Goal: Task Accomplishment & Management: Manage account settings

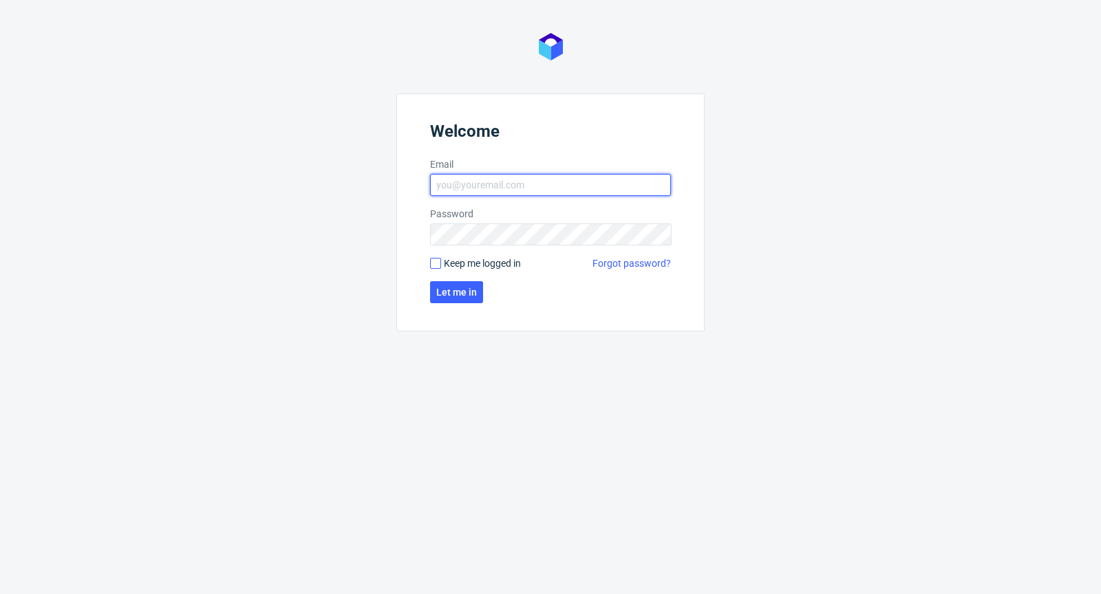
type input "[PERSON_NAME][EMAIL_ADDRESS][PERSON_NAME][DOMAIN_NAME]"
click at [437, 264] on input "Keep me logged in" at bounding box center [435, 263] width 11 height 11
checkbox input "true"
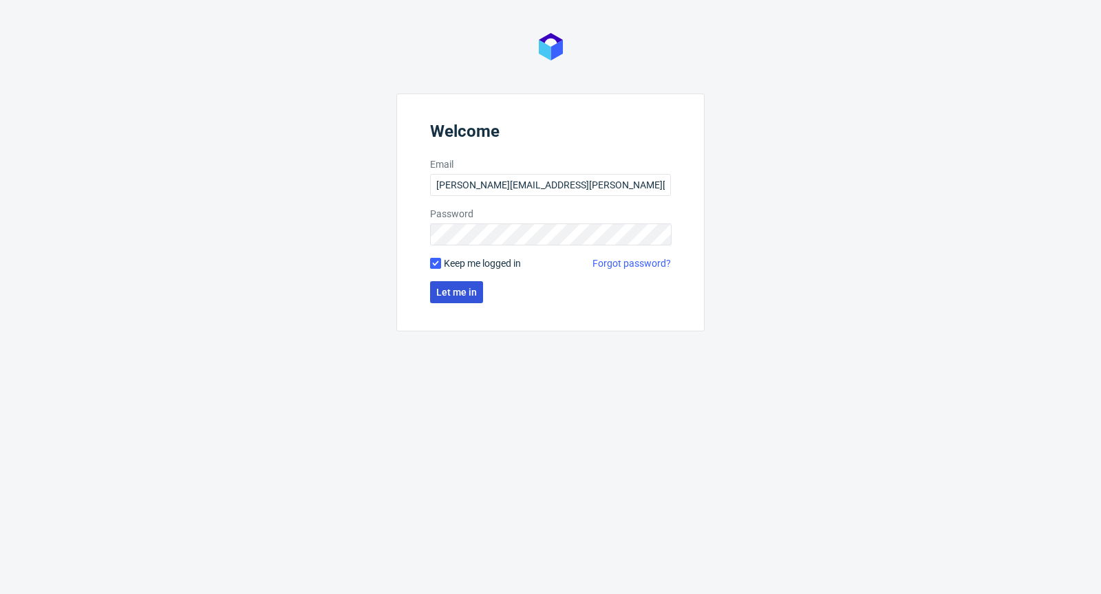
click at [454, 294] on span "Let me in" at bounding box center [456, 293] width 41 height 10
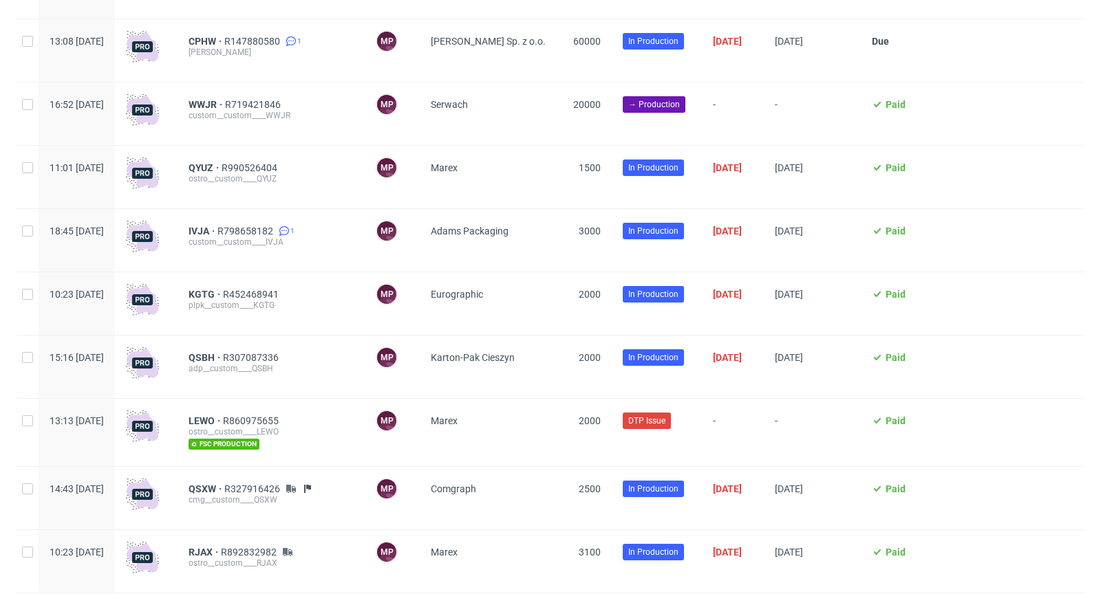
scroll to position [1320, 0]
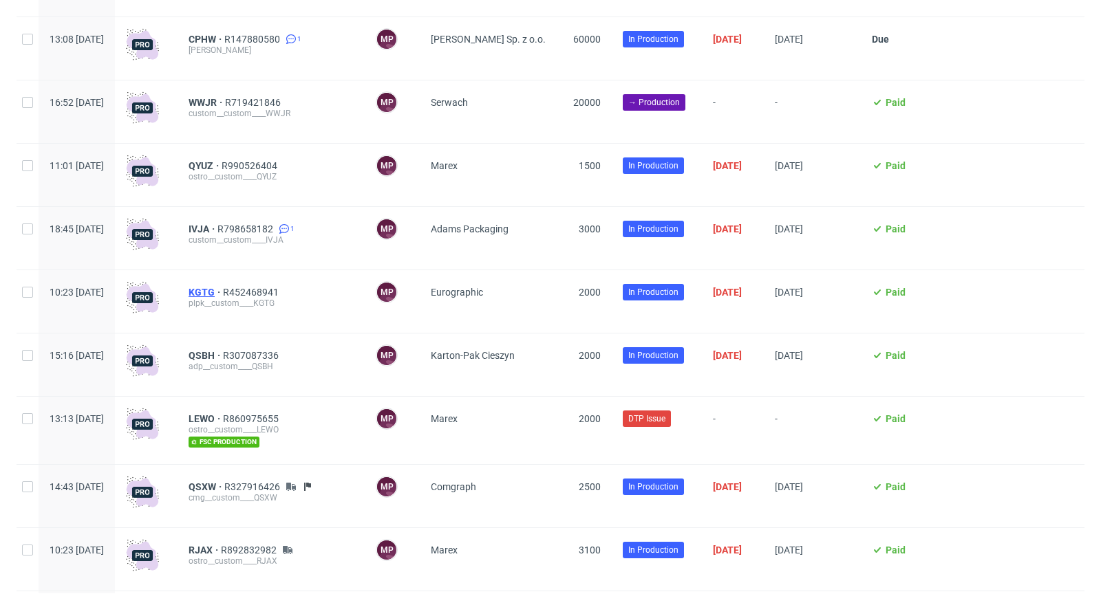
click at [223, 294] on span "KGTG" at bounding box center [206, 292] width 34 height 11
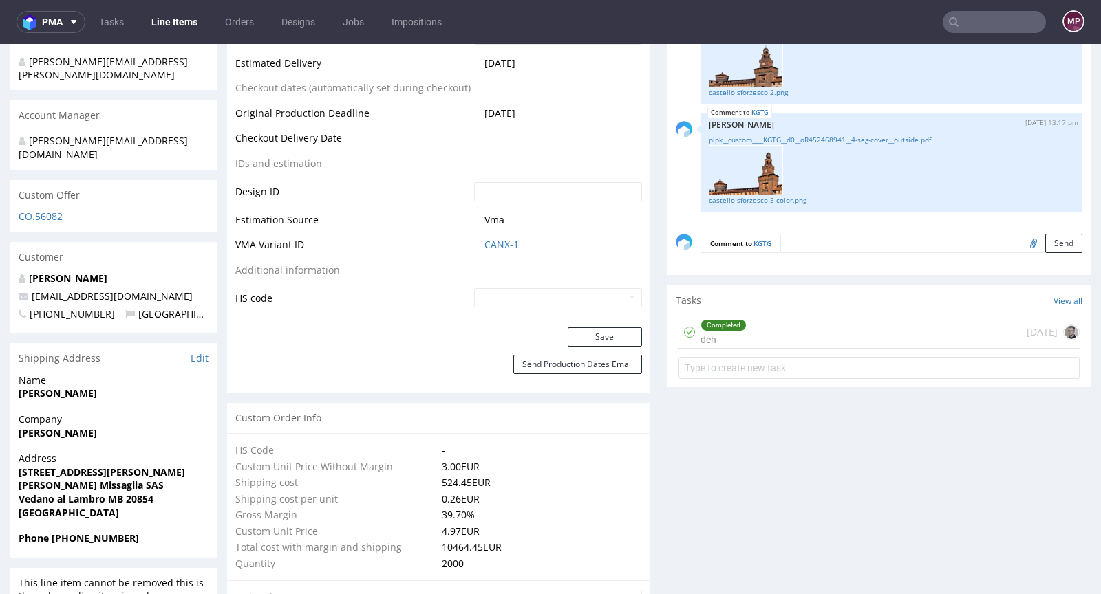
scroll to position [637, 0]
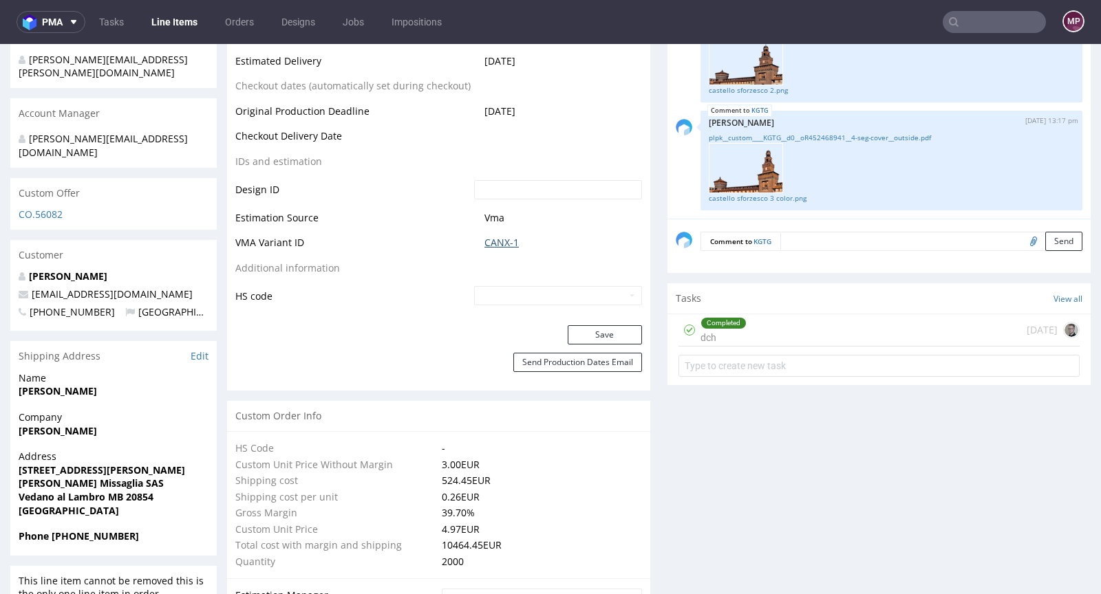
click at [504, 244] on link "CANX-1" at bounding box center [501, 243] width 34 height 14
click at [493, 238] on link "CANX-1" at bounding box center [501, 243] width 34 height 14
click at [1005, 21] on input "text" at bounding box center [994, 22] width 103 height 22
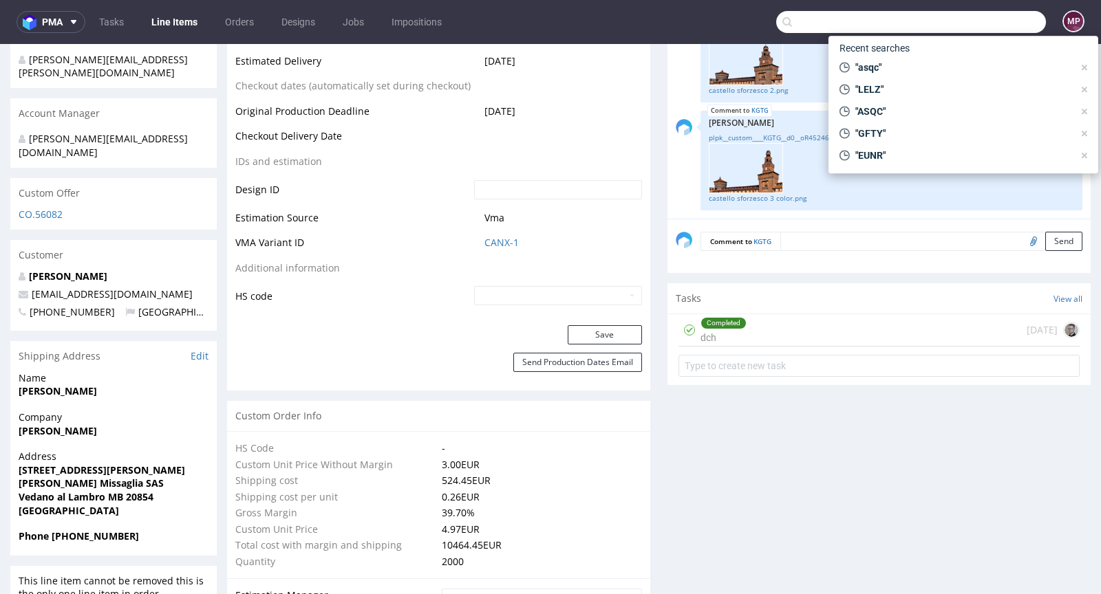
paste input "ASQC."
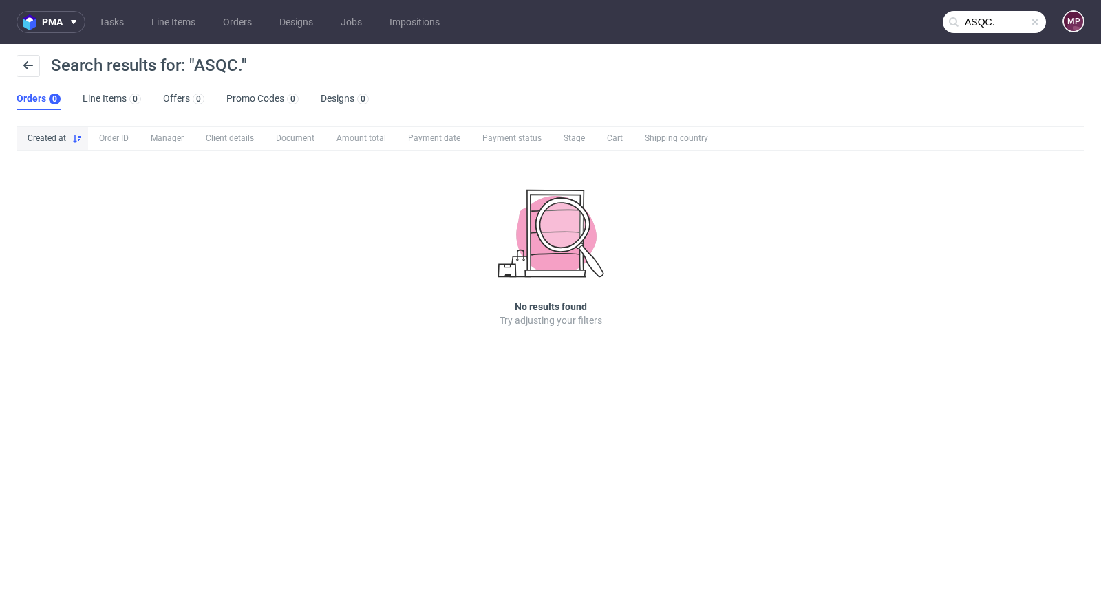
click at [1012, 22] on input "ASQC." at bounding box center [994, 22] width 103 height 22
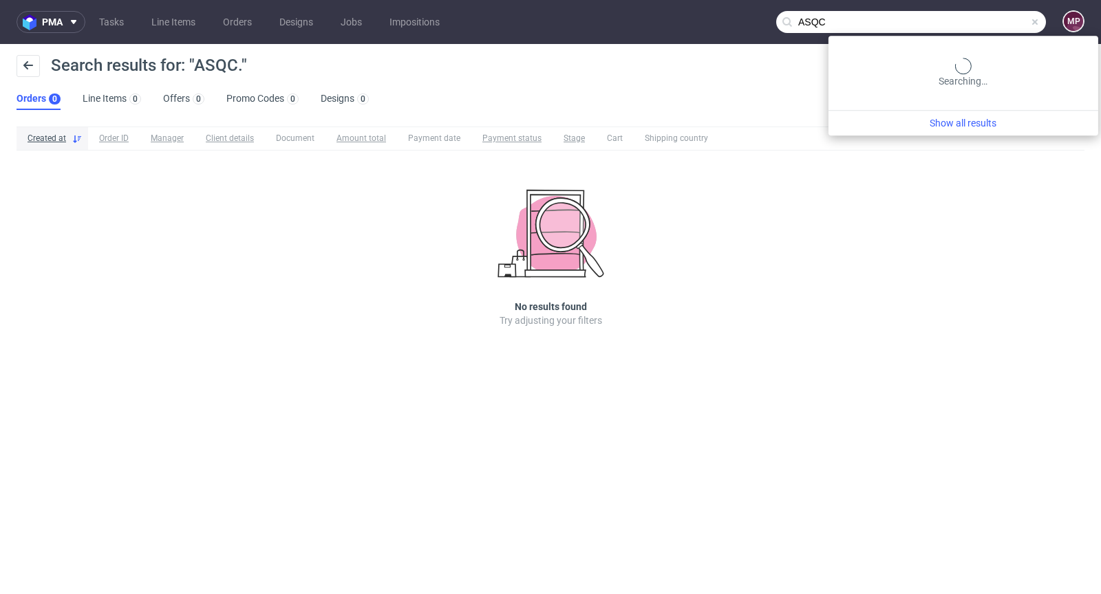
type input "ASQC"
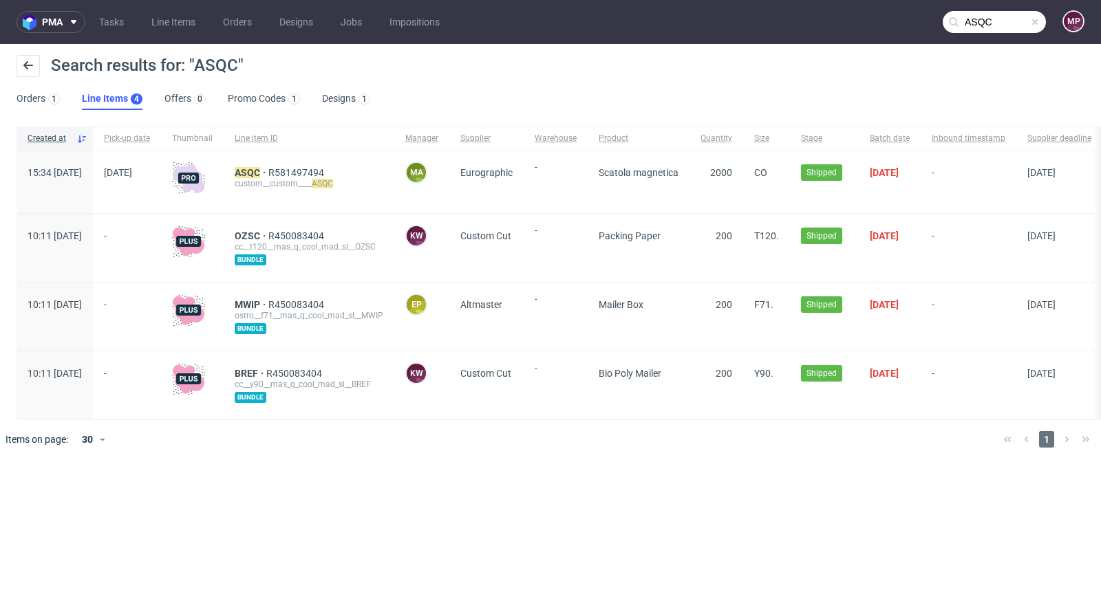
click at [283, 165] on div "ASQC R581497494 custom__custom____ ASQC" at bounding box center [309, 182] width 171 height 63
click at [260, 171] on mark "ASQC" at bounding box center [247, 172] width 25 height 11
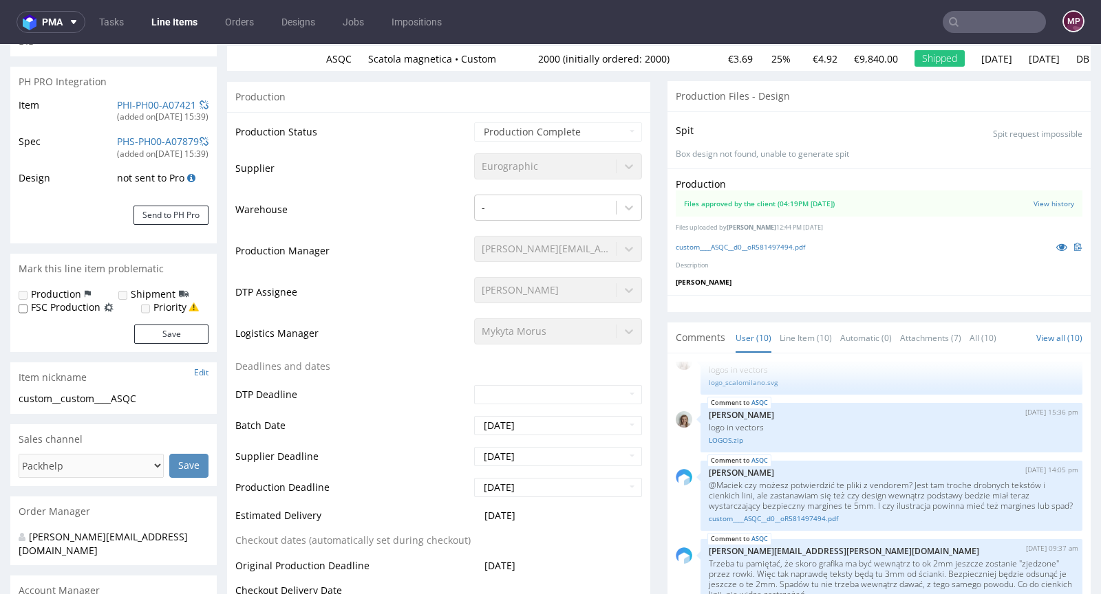
scroll to position [458, 0]
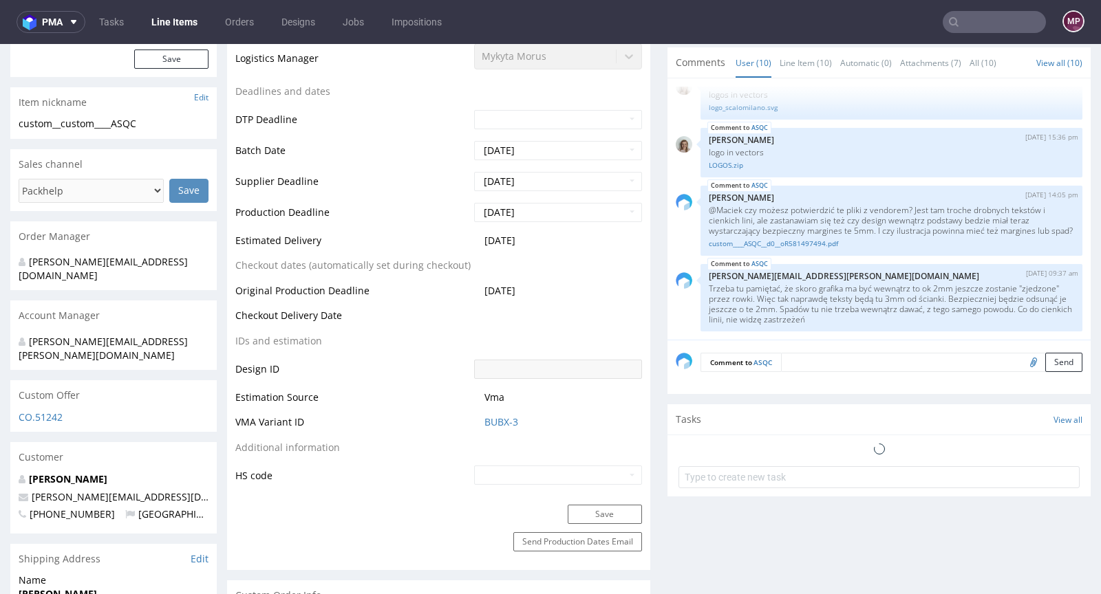
select select "in_progress"
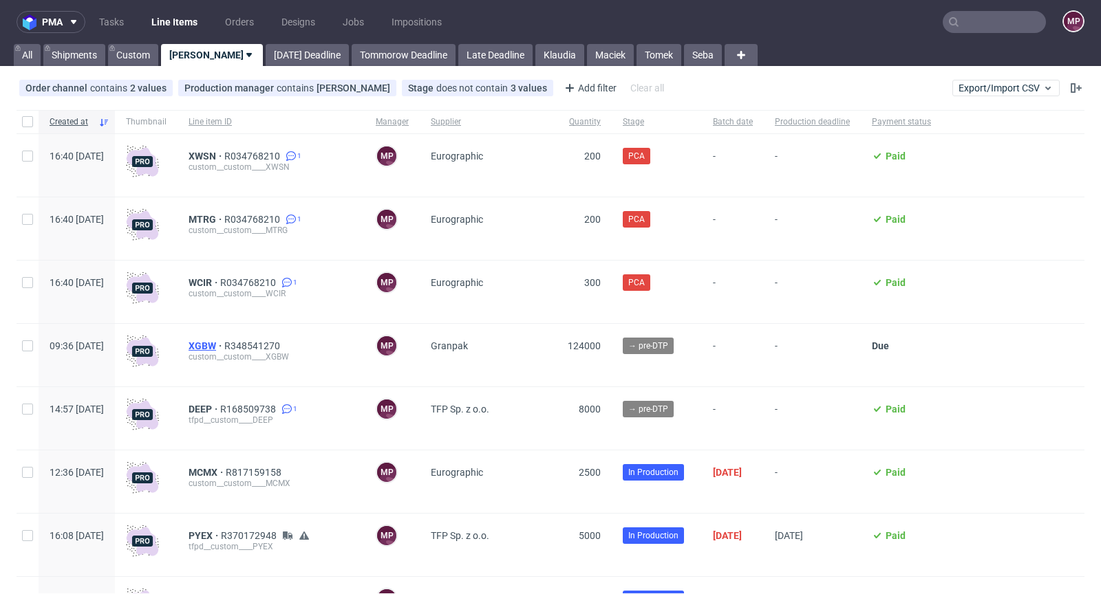
click at [224, 345] on span "XGBW" at bounding box center [207, 346] width 36 height 11
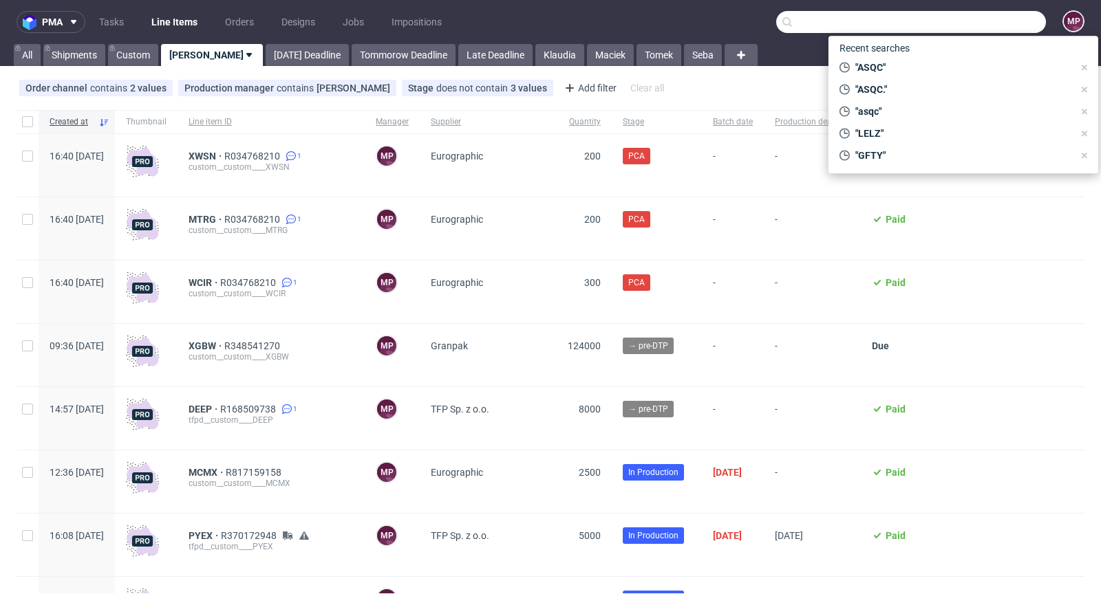
click at [991, 28] on input "text" at bounding box center [911, 22] width 270 height 22
paste input "XJVC"
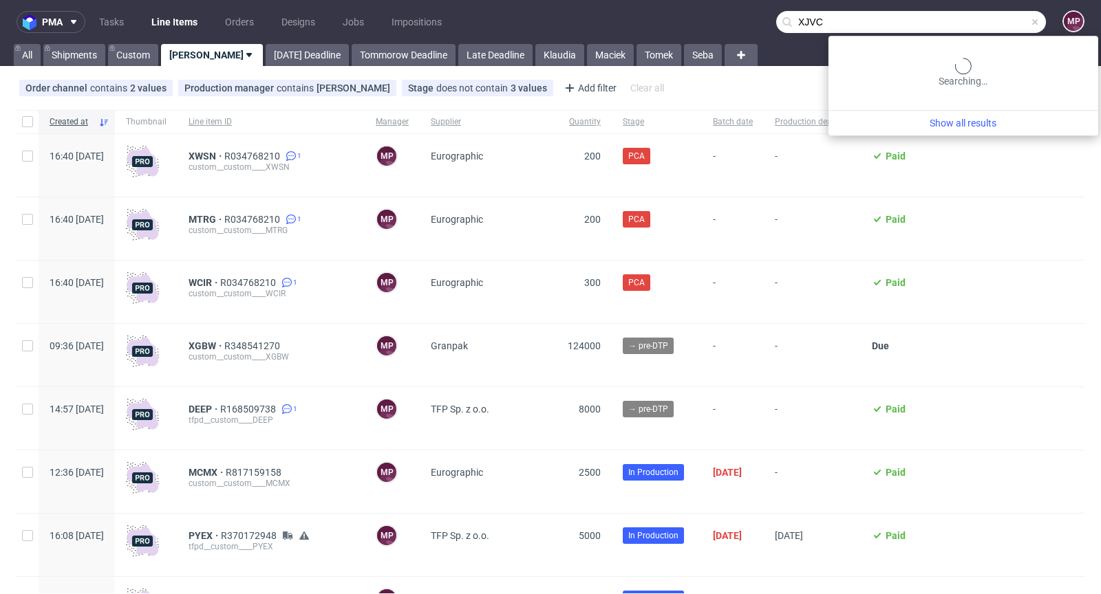
type input "XJVC"
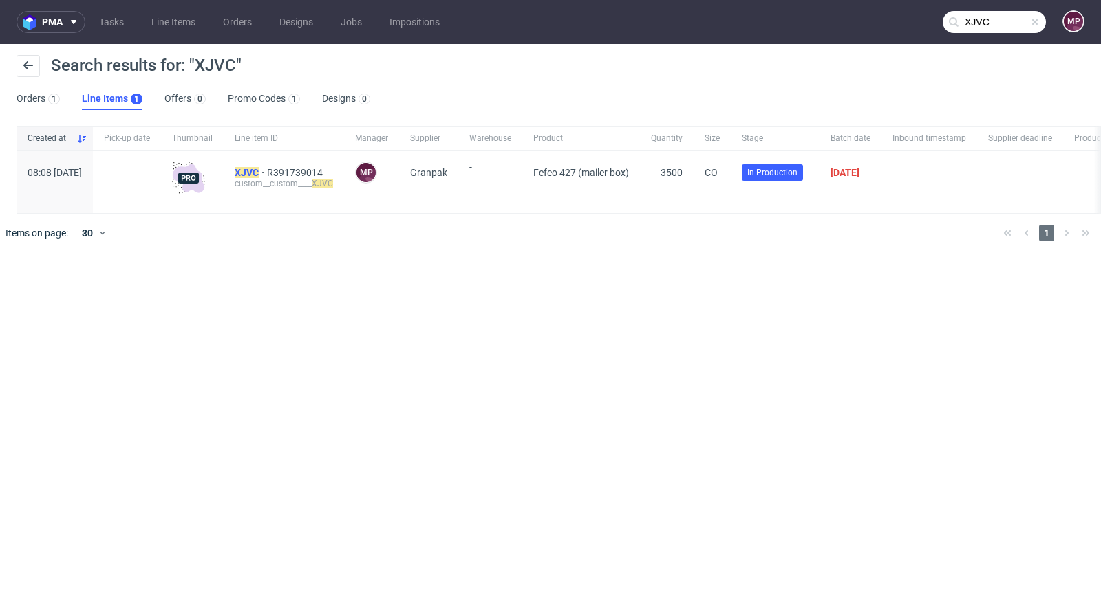
click at [259, 171] on mark "XJVC" at bounding box center [247, 172] width 24 height 11
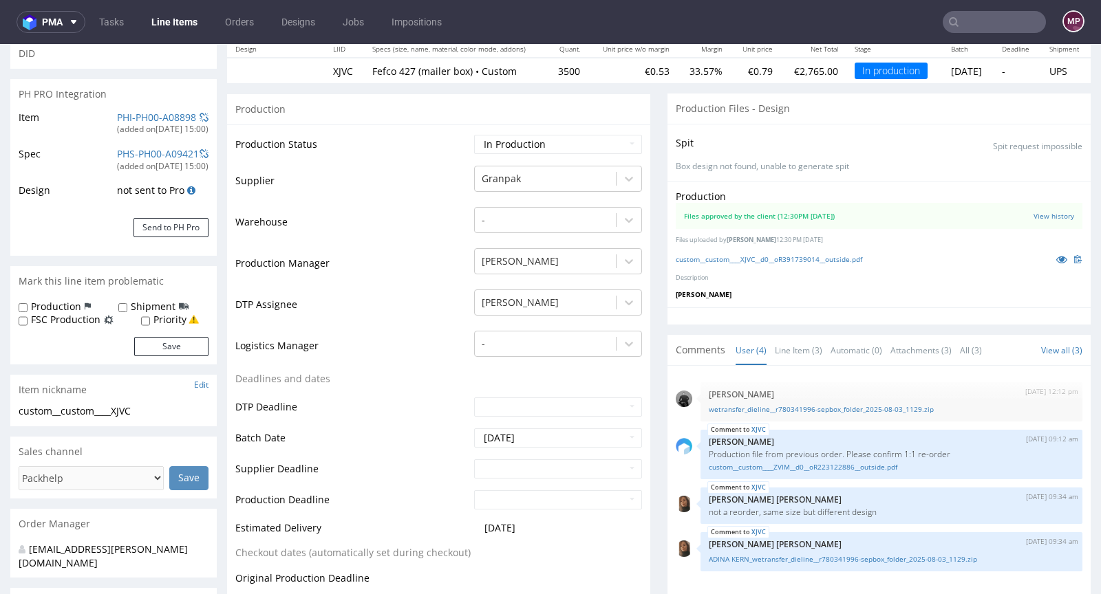
scroll to position [275, 0]
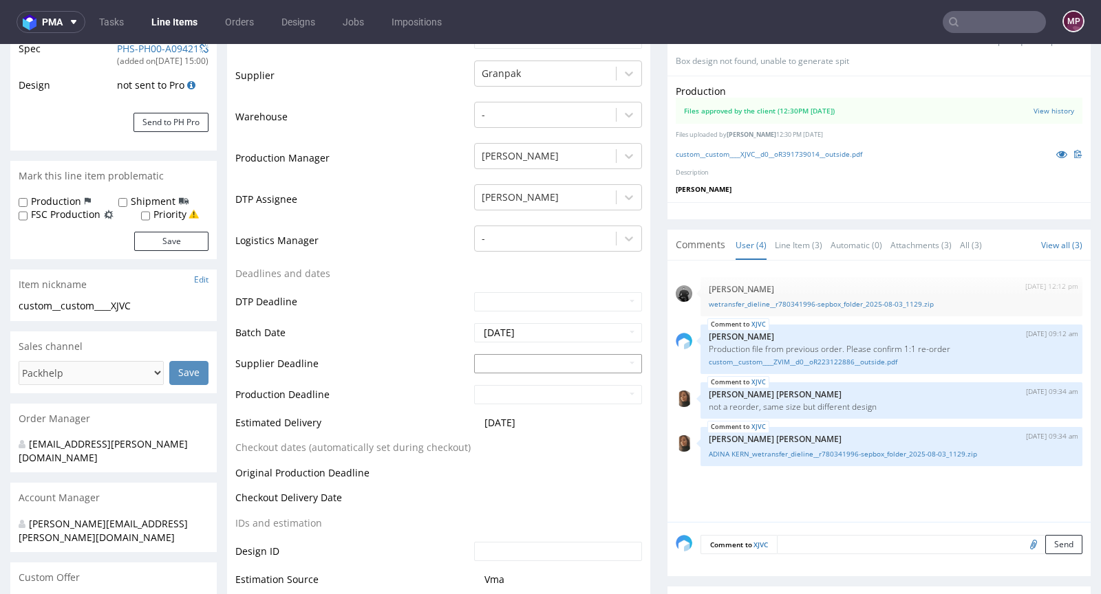
click at [541, 321] on td "27" at bounding box center [545, 321] width 21 height 21
type input "2025-08-27"
click at [521, 387] on input "text" at bounding box center [558, 394] width 168 height 19
click at [583, 350] on td "29" at bounding box center [587, 352] width 21 height 21
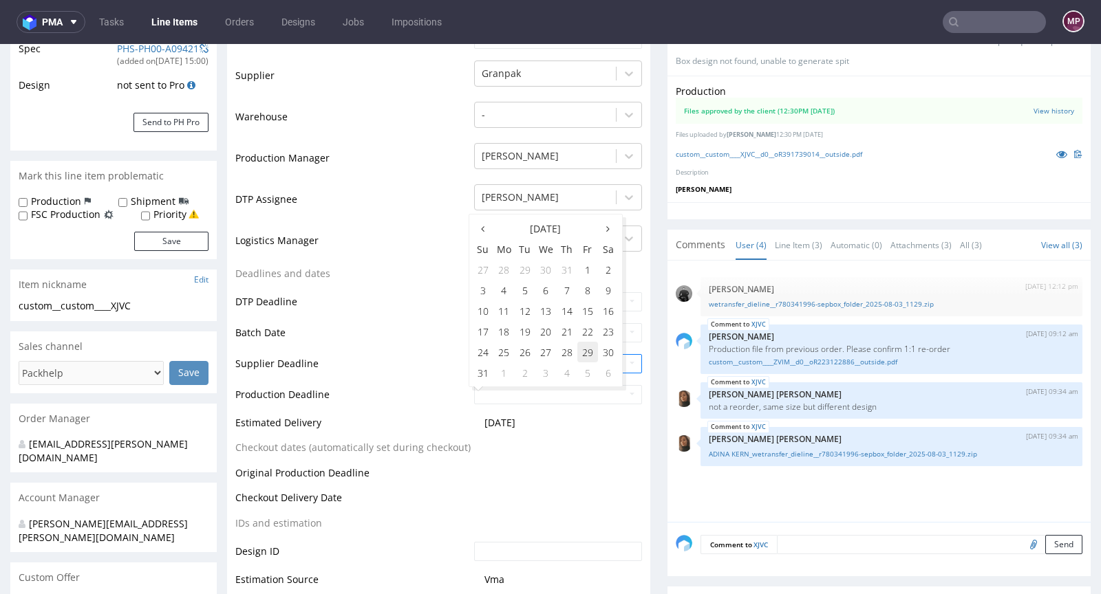
type input "2025-08-29"
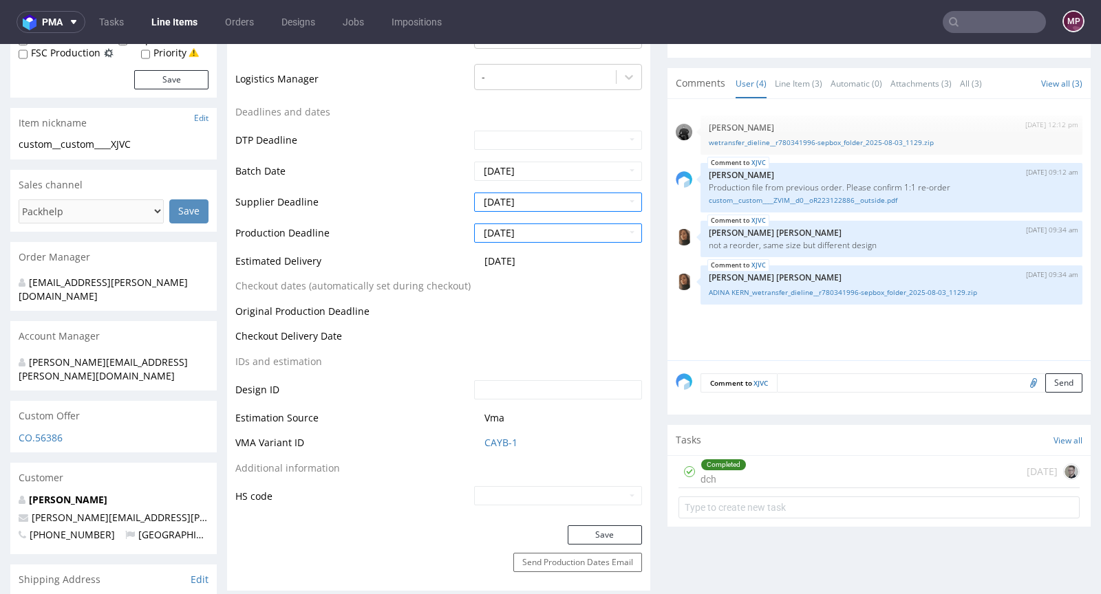
scroll to position [437, 0]
click at [609, 533] on button "Save" at bounding box center [605, 535] width 74 height 19
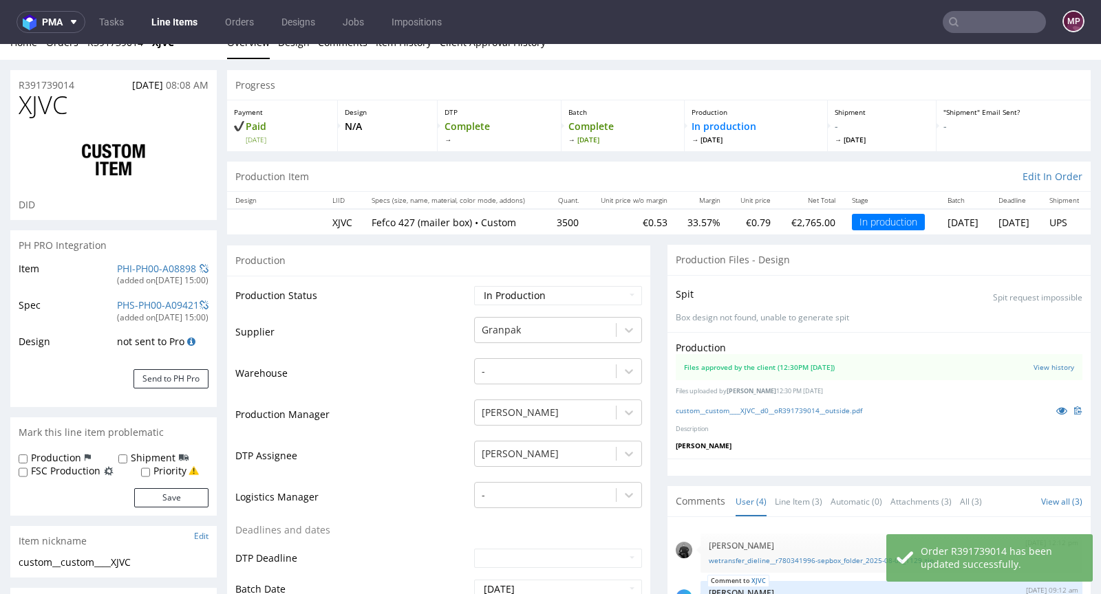
scroll to position [0, 0]
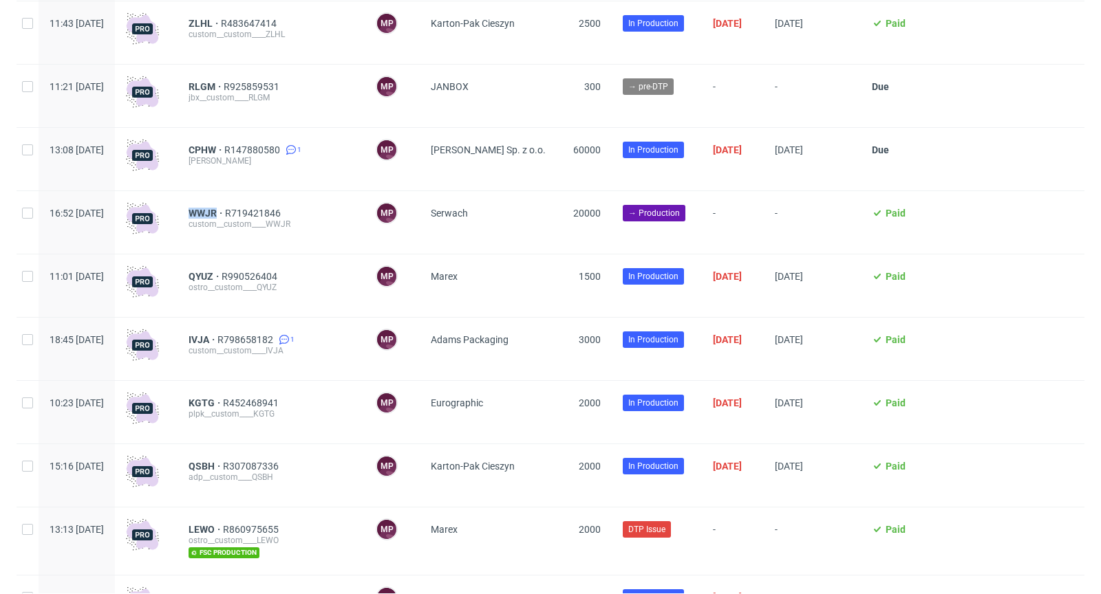
scroll to position [1208, 0]
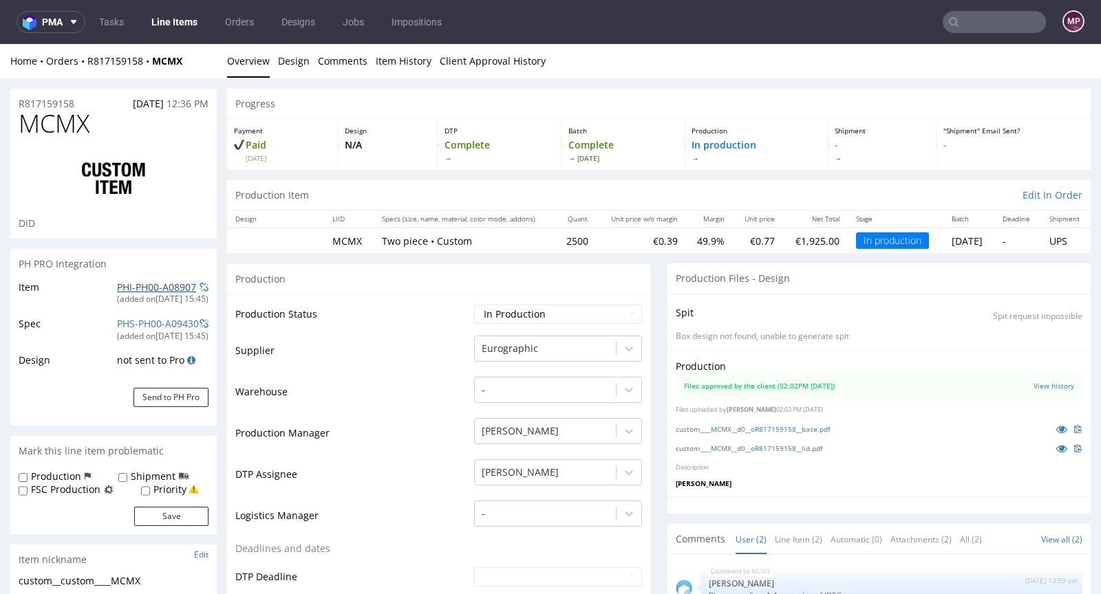
click at [173, 286] on link "PHI-PH00-A08907" at bounding box center [156, 287] width 79 height 13
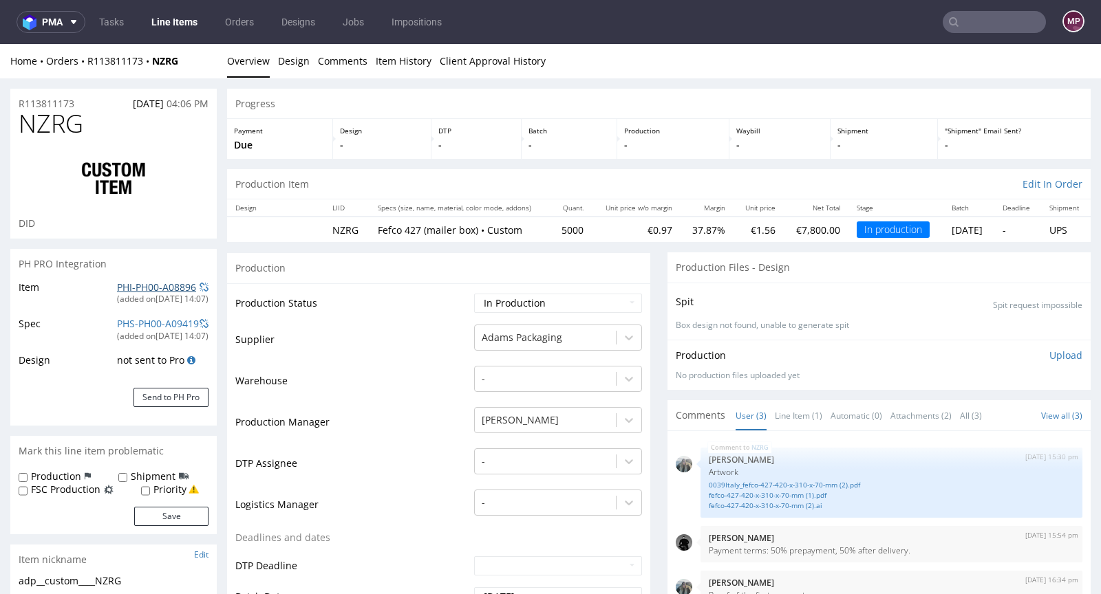
click at [165, 285] on link "PHI-PH00-A08896" at bounding box center [156, 287] width 79 height 13
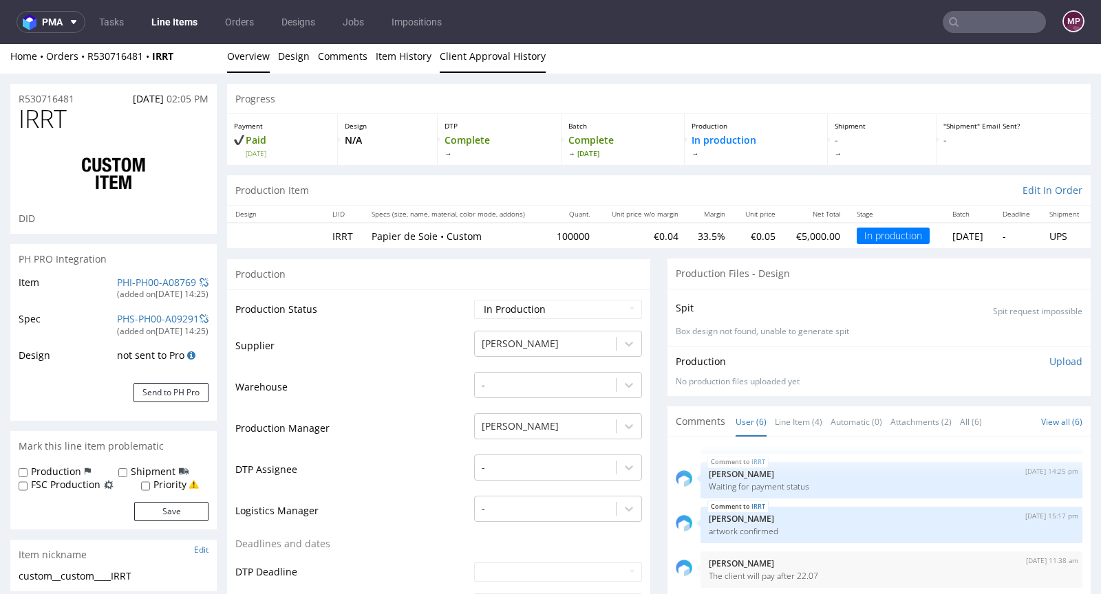
scroll to position [6, 0]
click at [158, 281] on link "PHI-PH00-A08769" at bounding box center [156, 281] width 79 height 13
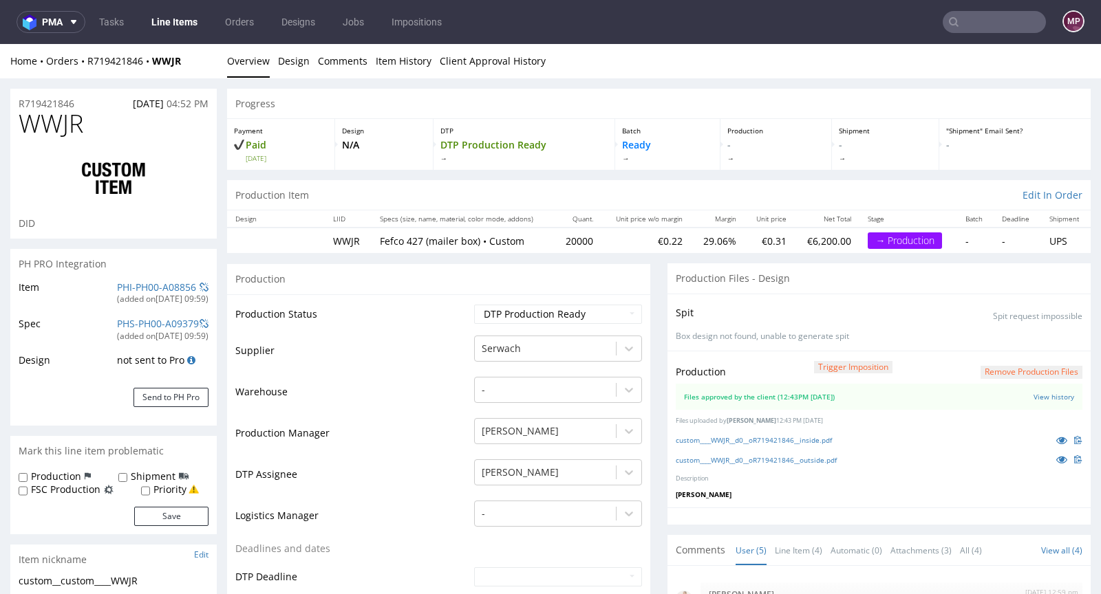
scroll to position [28, 0]
click at [153, 288] on link "PHI-PH00-A08856" at bounding box center [156, 287] width 79 height 13
click at [747, 463] on div "custom____WWJR__d0__oR719421846__outside.pdf" at bounding box center [879, 459] width 407 height 15
click at [748, 456] on link "custom____WWJR__d0__oR719421846__outside.pdf" at bounding box center [756, 460] width 161 height 10
click at [747, 438] on link "custom____WWJR__d0__oR719421846__inside.pdf" at bounding box center [754, 441] width 156 height 10
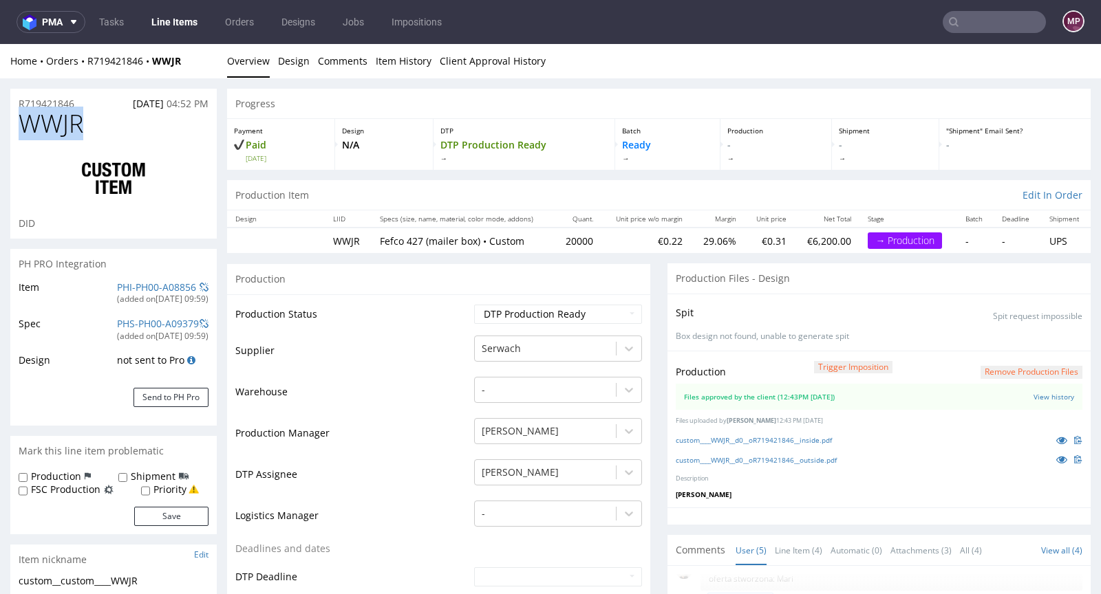
drag, startPoint x: 102, startPoint y: 116, endPoint x: 10, endPoint y: 117, distance: 92.2
copy span "WWJR"
drag, startPoint x: 552, startPoint y: 237, endPoint x: 583, endPoint y: 238, distance: 31.7
click at [583, 238] on td "20000" at bounding box center [577, 240] width 47 height 25
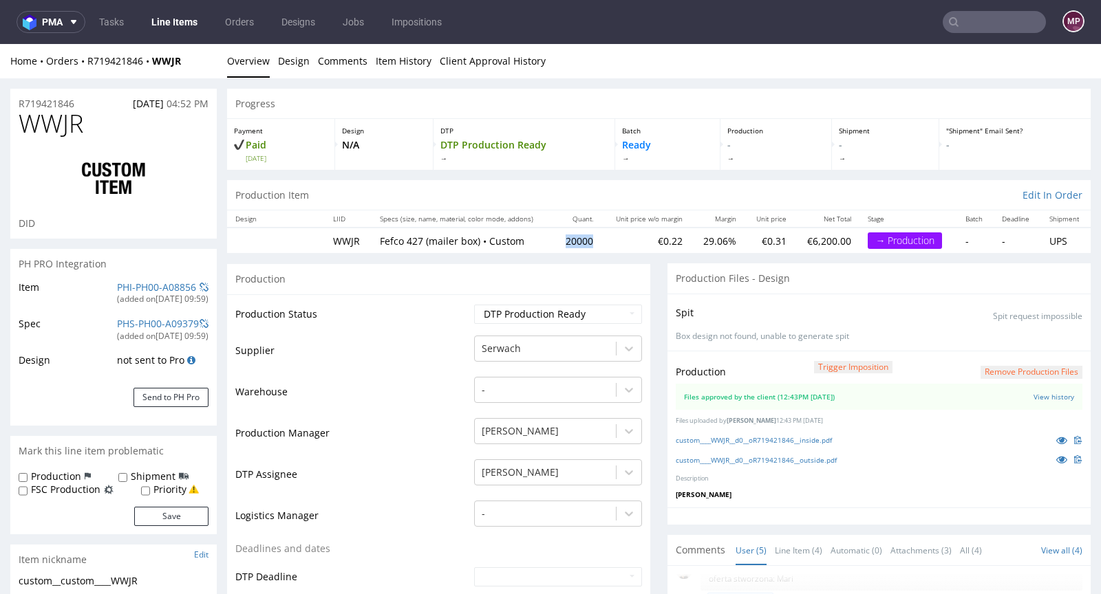
copy td "20000"
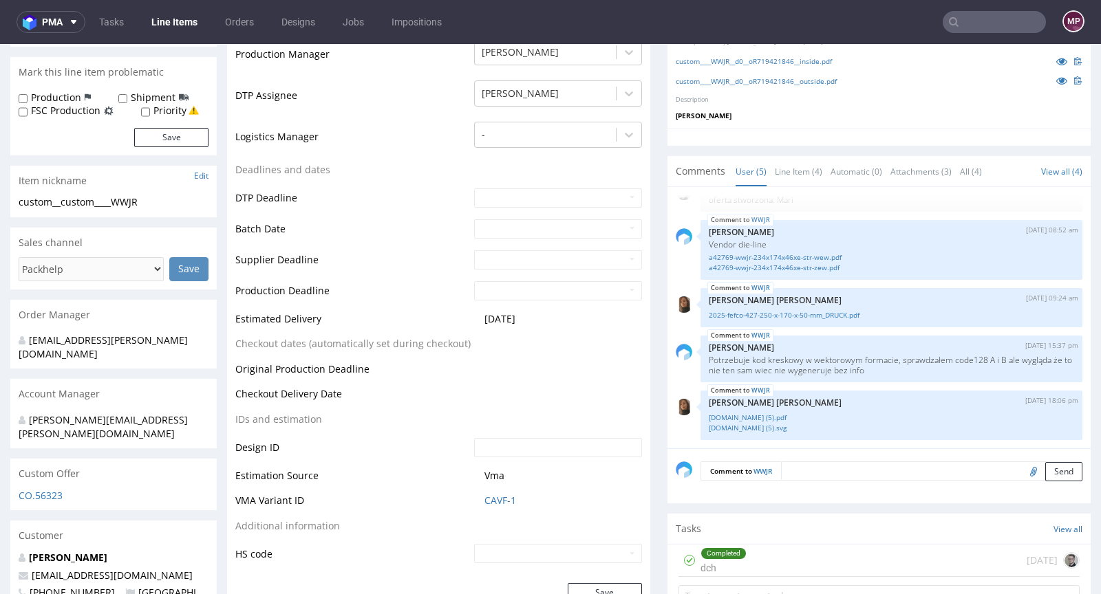
scroll to position [437, 0]
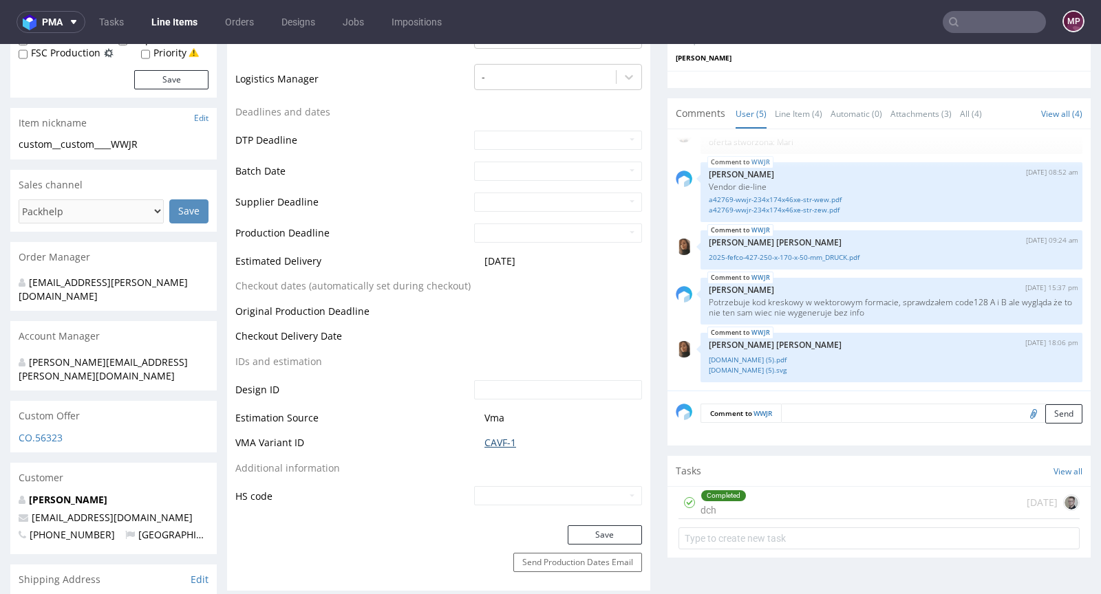
click at [506, 436] on link "CAVF-1" at bounding box center [500, 443] width 32 height 14
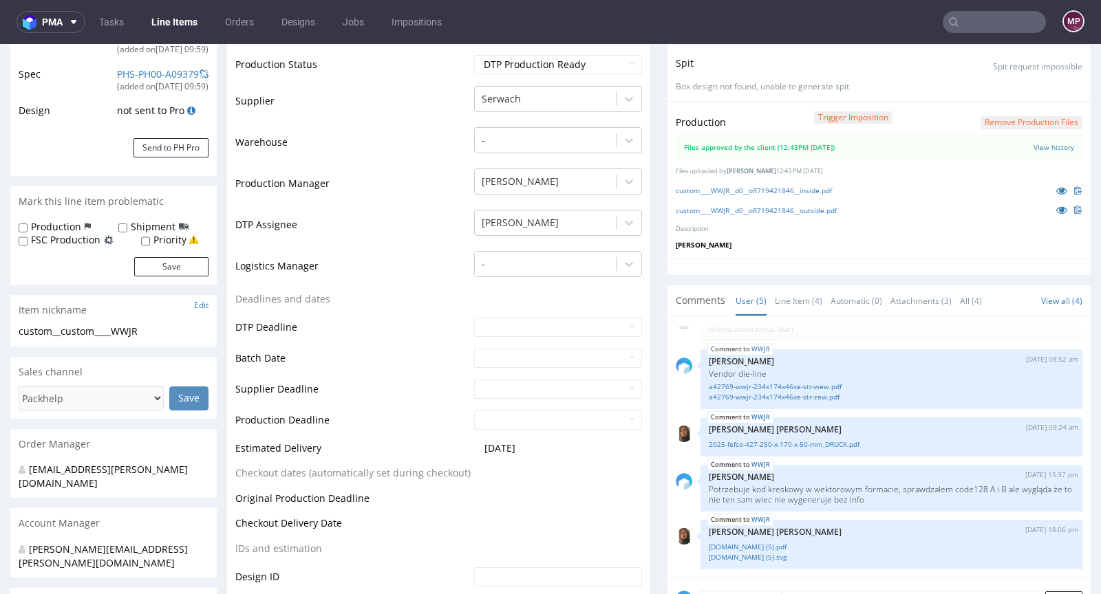
scroll to position [0, 0]
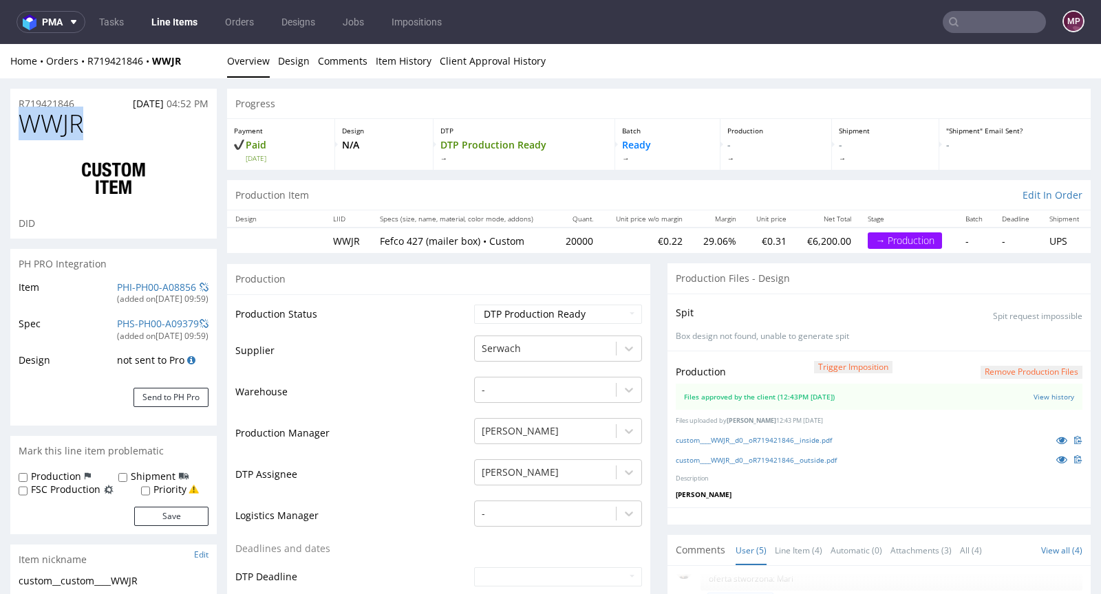
drag, startPoint x: 114, startPoint y: 135, endPoint x: 29, endPoint y: 120, distance: 85.9
click at [29, 120] on h1 "WWJR" at bounding box center [114, 124] width 190 height 28
copy span "WWJR"
drag, startPoint x: 79, startPoint y: 99, endPoint x: 20, endPoint y: 97, distance: 59.2
click at [20, 97] on div "R719421846 29.07.2025 04:52 PM" at bounding box center [113, 100] width 206 height 22
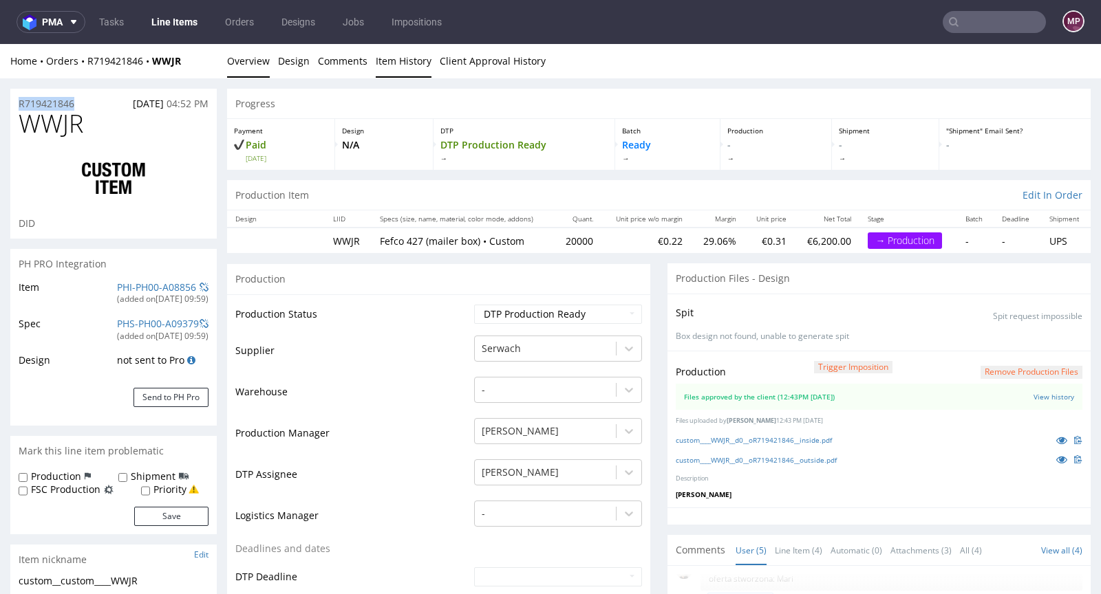
copy p "R719421846"
drag, startPoint x: 118, startPoint y: 120, endPoint x: 23, endPoint y: 122, distance: 95.0
click at [23, 122] on h1 "WWJR" at bounding box center [114, 124] width 190 height 28
copy span "WWJR"
click at [506, 311] on select "Waiting for Artwork Waiting for Diecut Waiting for Mockup Waiting for DTP Waiti…" at bounding box center [558, 314] width 168 height 19
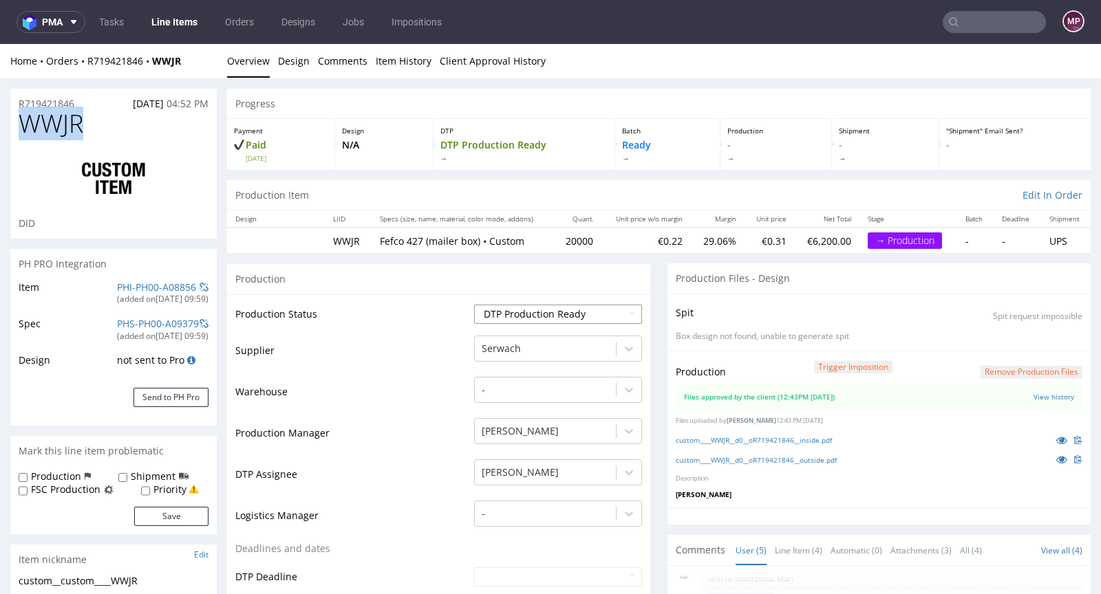
select select "production_in_process"
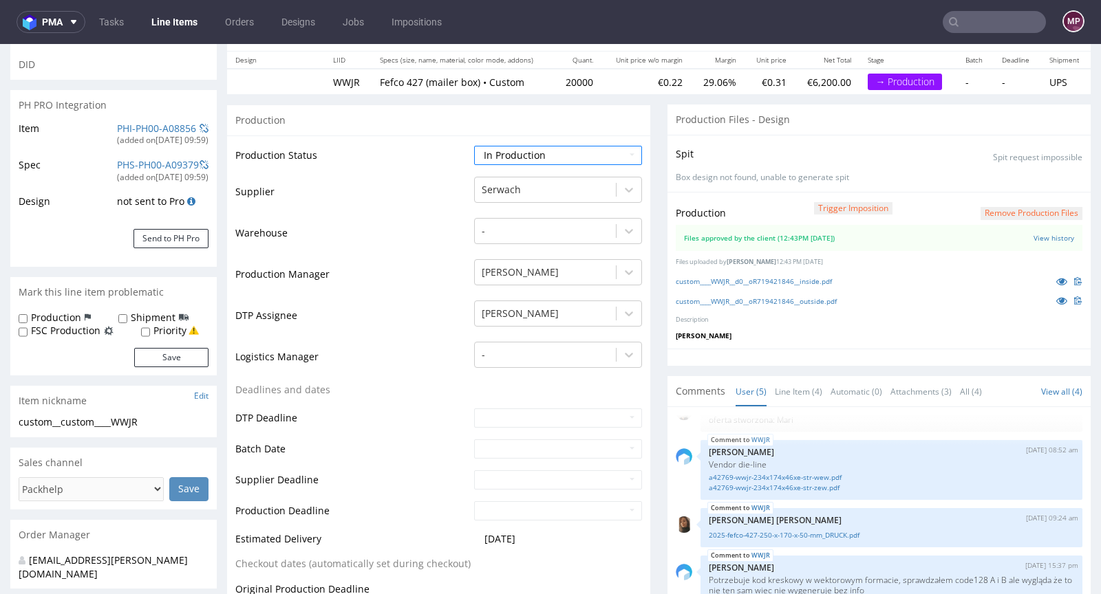
scroll to position [170, 0]
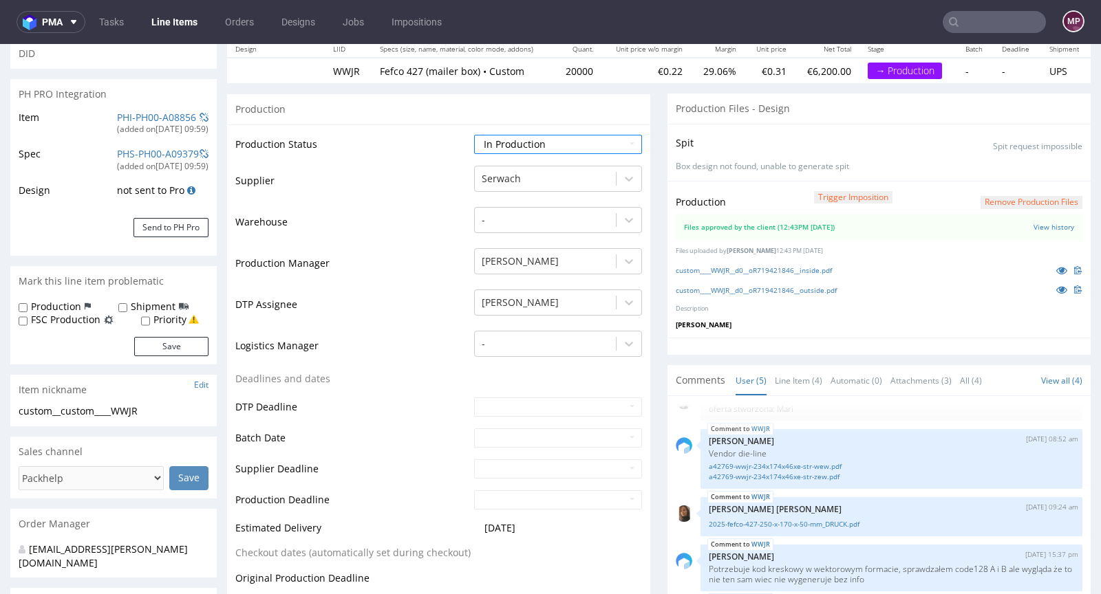
click at [451, 422] on td "DTP Deadline" at bounding box center [352, 411] width 235 height 31
click at [497, 447] on td at bounding box center [556, 442] width 171 height 31
click at [497, 442] on input "text" at bounding box center [558, 438] width 168 height 19
click at [540, 359] on td "13" at bounding box center [545, 354] width 21 height 21
type input "2025-08-13"
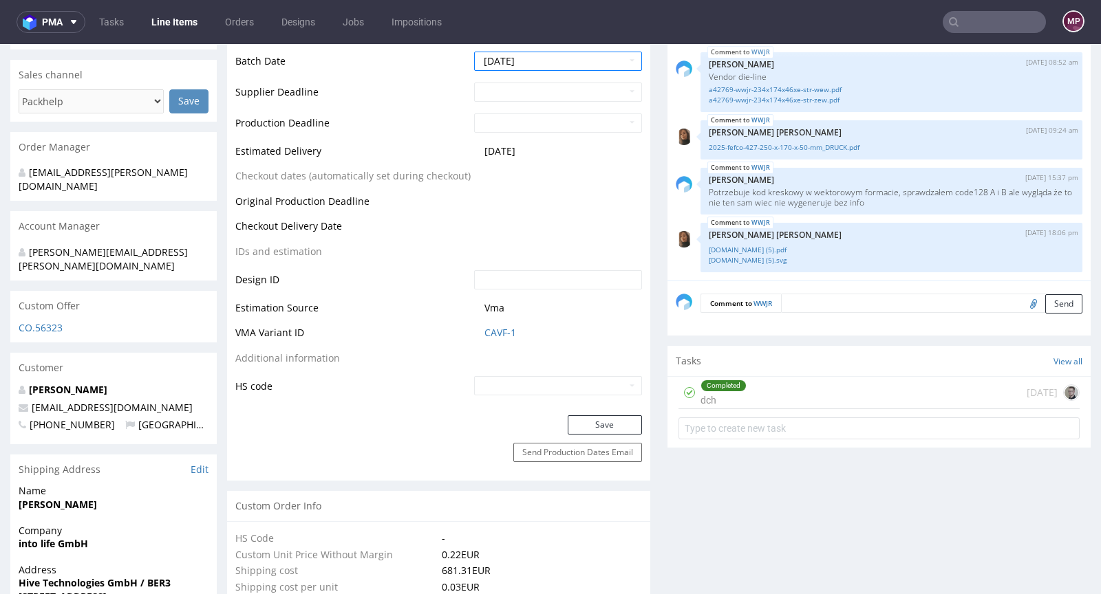
scroll to position [676, 0]
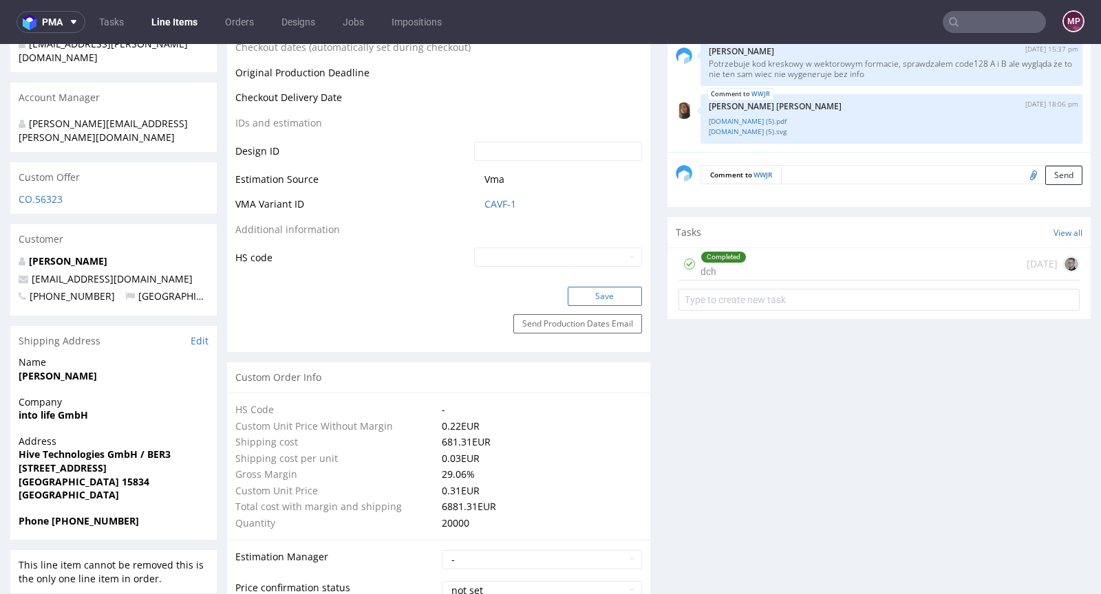
click at [583, 301] on button "Save" at bounding box center [605, 296] width 74 height 19
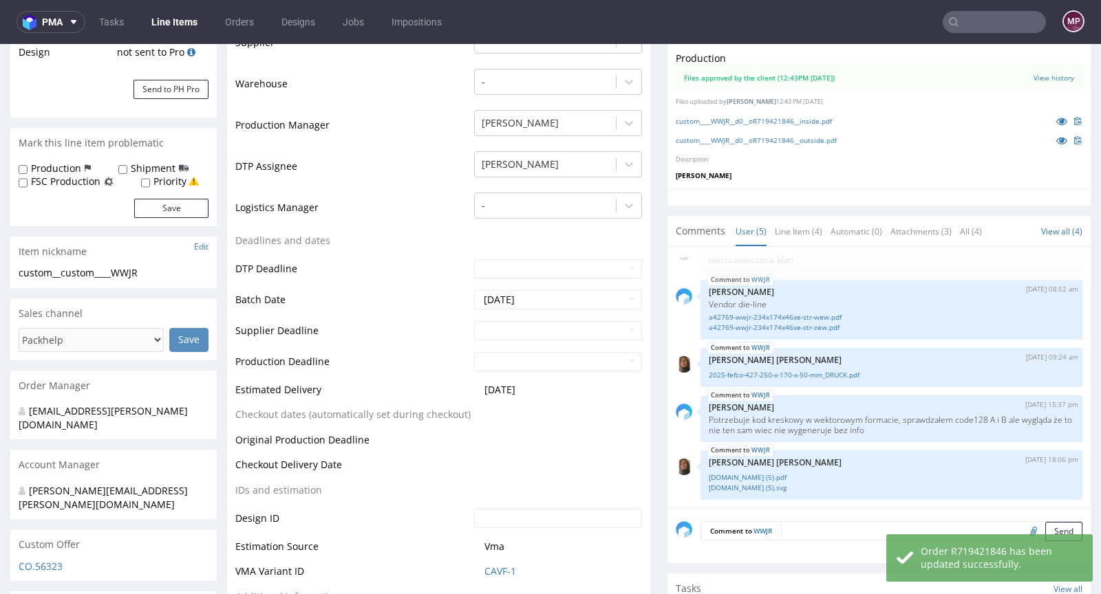
scroll to position [0, 0]
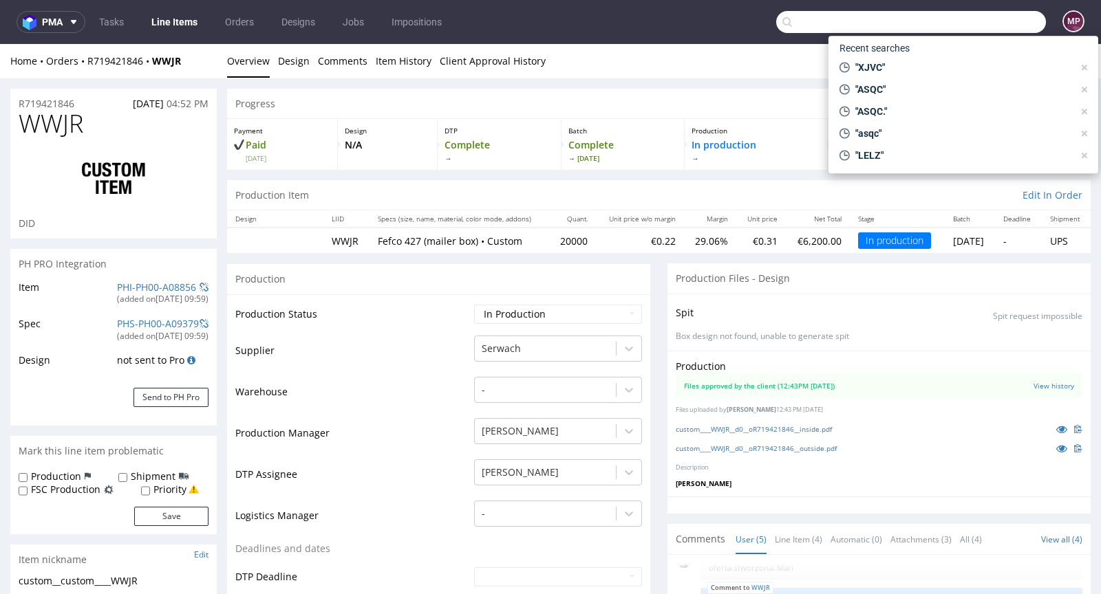
click at [1003, 14] on input "text" at bounding box center [911, 22] width 270 height 22
paste input "LVKS"
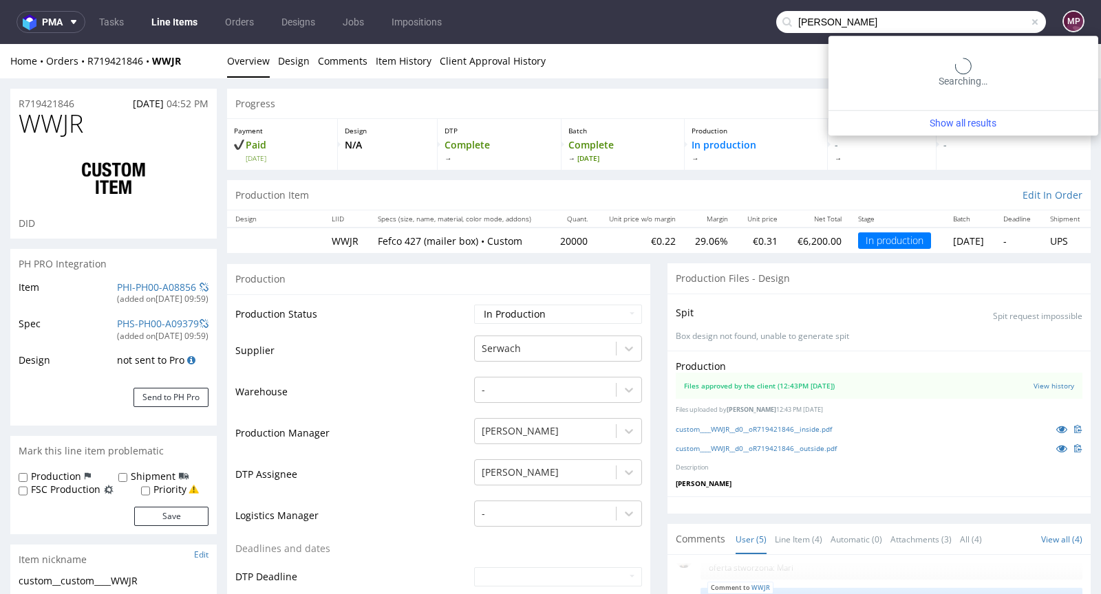
type input "LVKS"
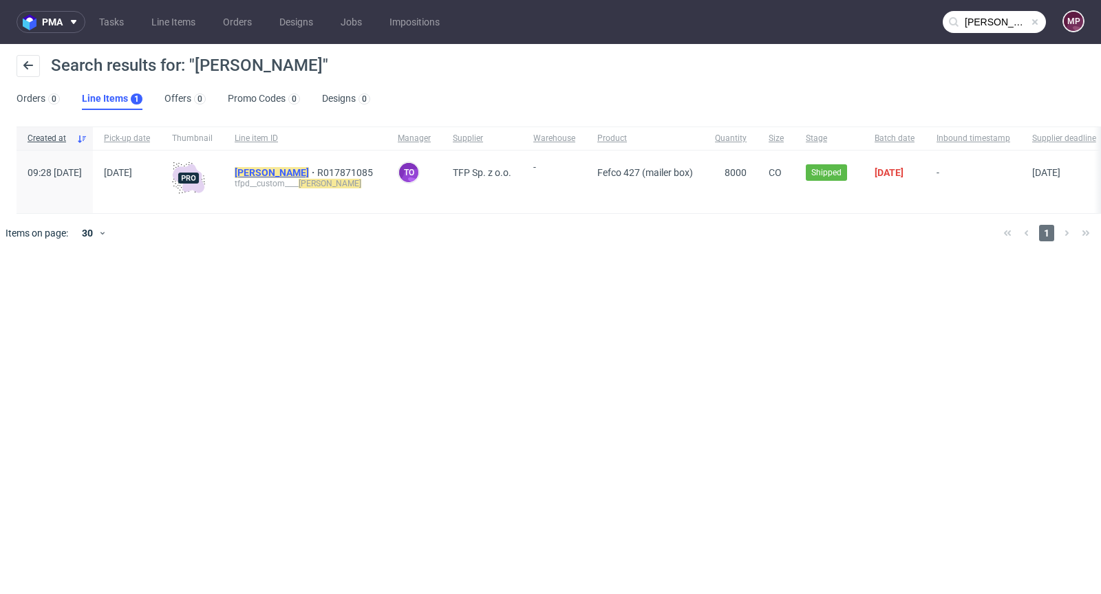
click at [286, 171] on mark "LVKS" at bounding box center [272, 172] width 74 height 11
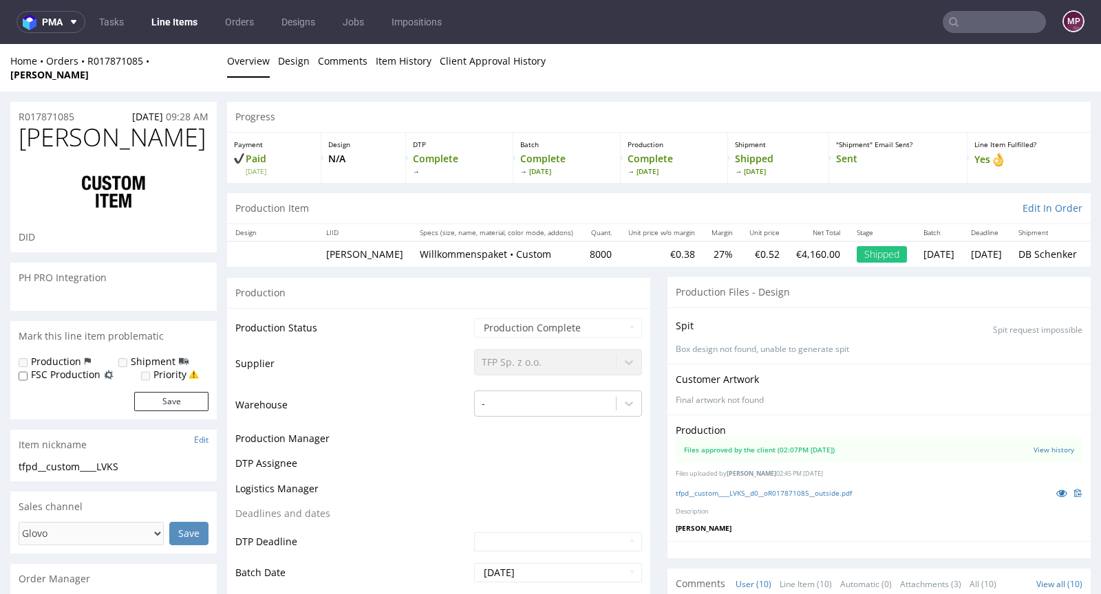
scroll to position [307, 0]
select select "in_progress"
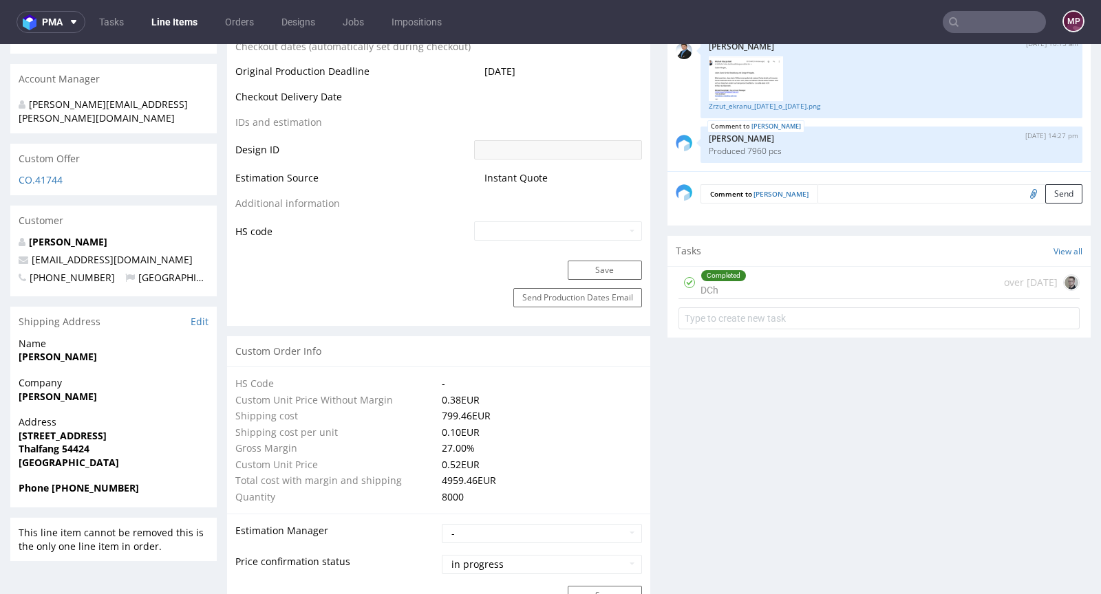
scroll to position [358, 0]
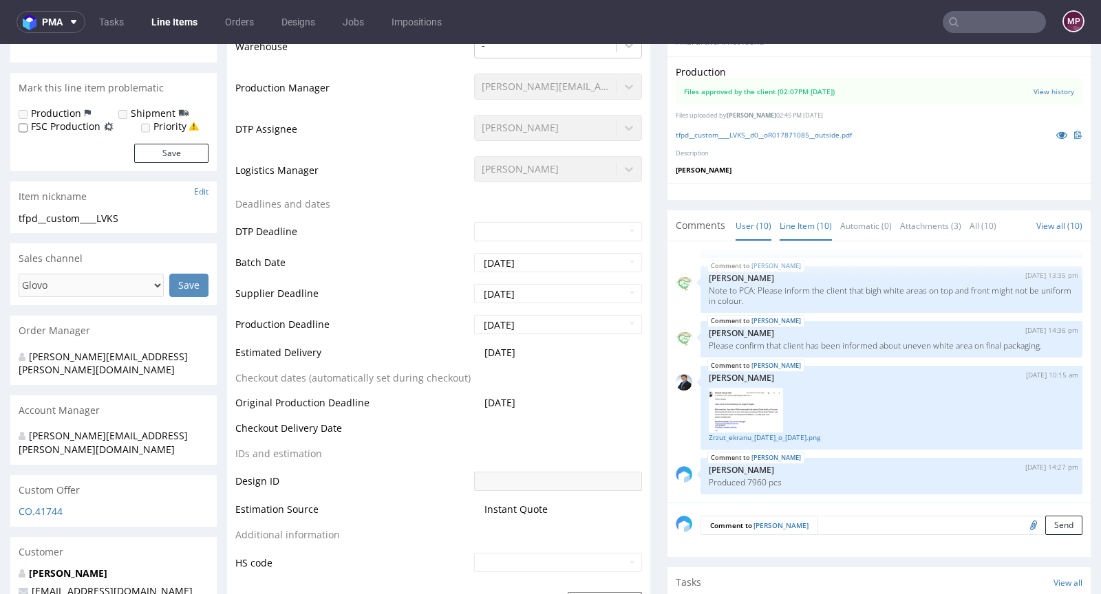
click at [797, 211] on link "Line Item (10)" at bounding box center [806, 226] width 52 height 30
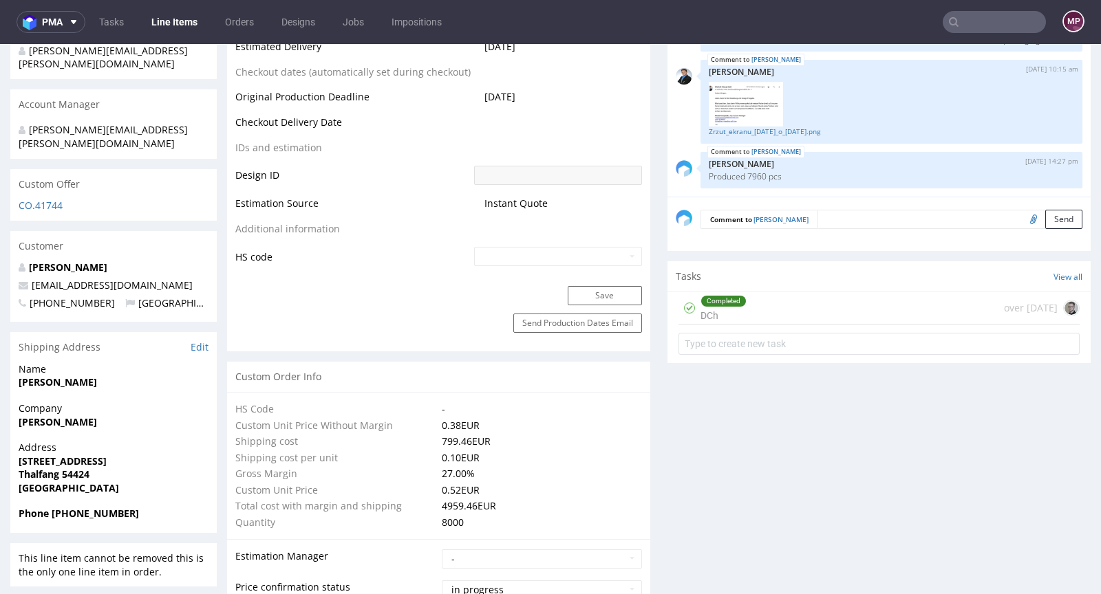
scroll to position [541, 0]
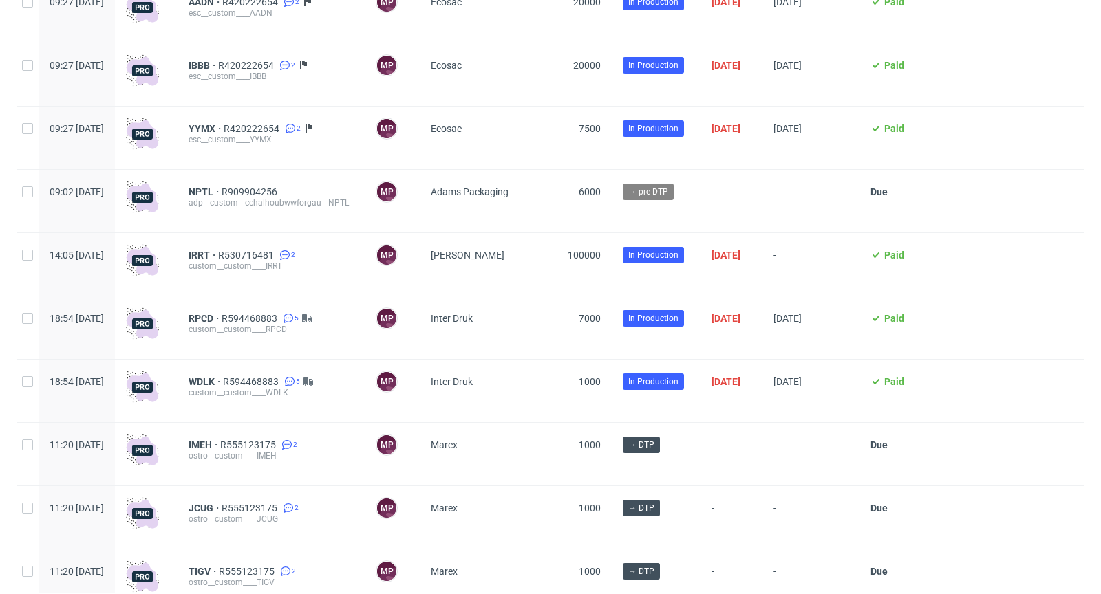
scroll to position [2112, 0]
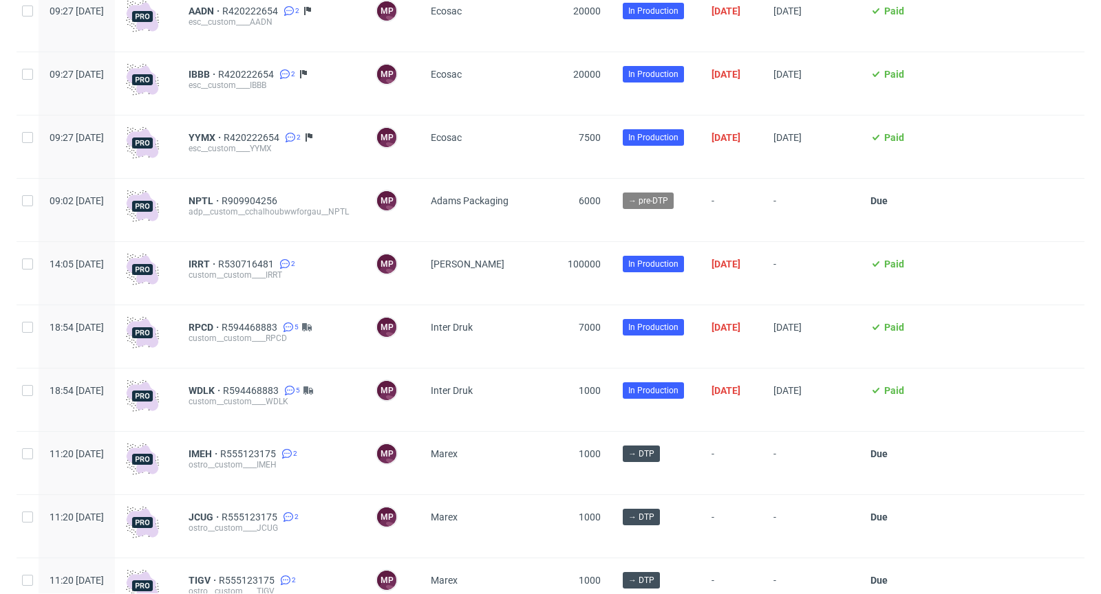
click at [243, 212] on div "adp__custom__cchalhoubwwforgau__NPTL" at bounding box center [271, 211] width 165 height 11
click at [222, 206] on span "NPTL" at bounding box center [205, 200] width 33 height 11
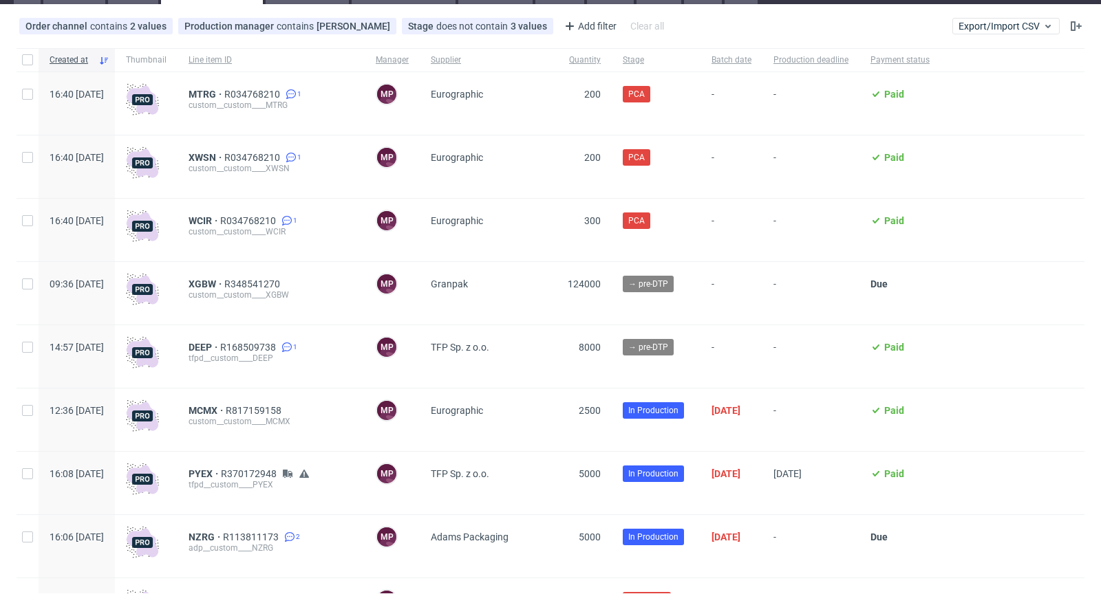
scroll to position [18, 0]
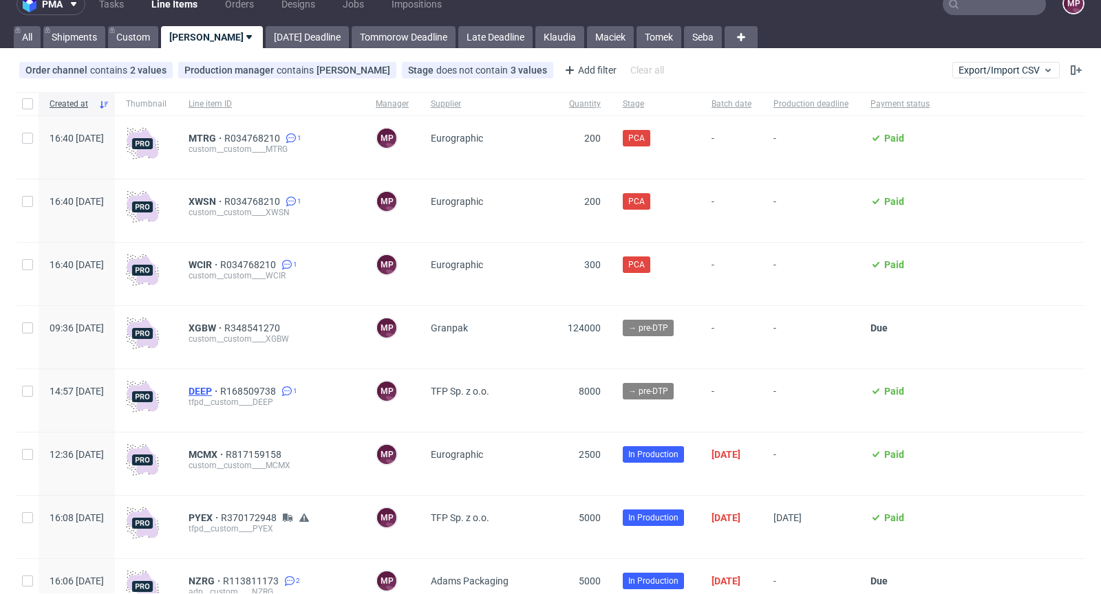
click at [220, 391] on span "DEEP" at bounding box center [205, 391] width 32 height 11
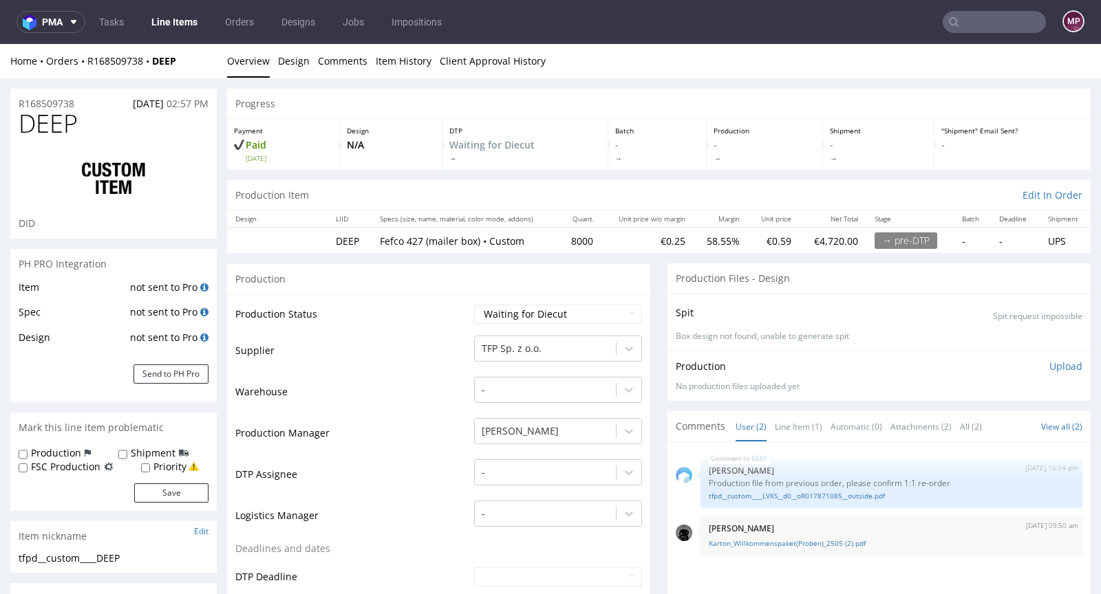
scroll to position [117, 0]
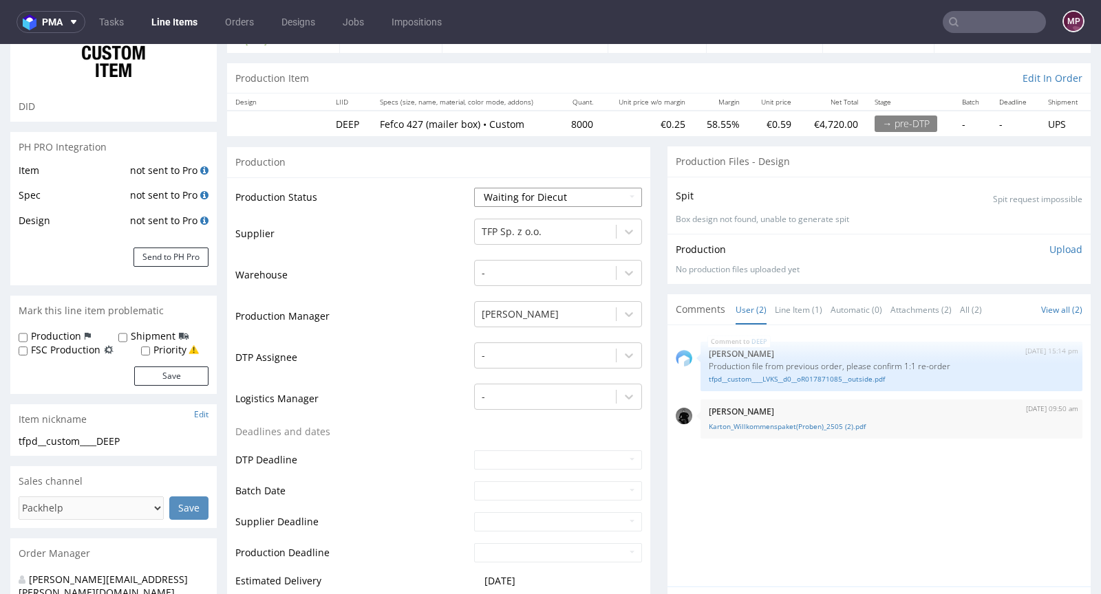
click at [570, 197] on select "Waiting for Artwork Waiting for Diecut Waiting for Mockup Waiting for DTP Waiti…" at bounding box center [558, 197] width 168 height 19
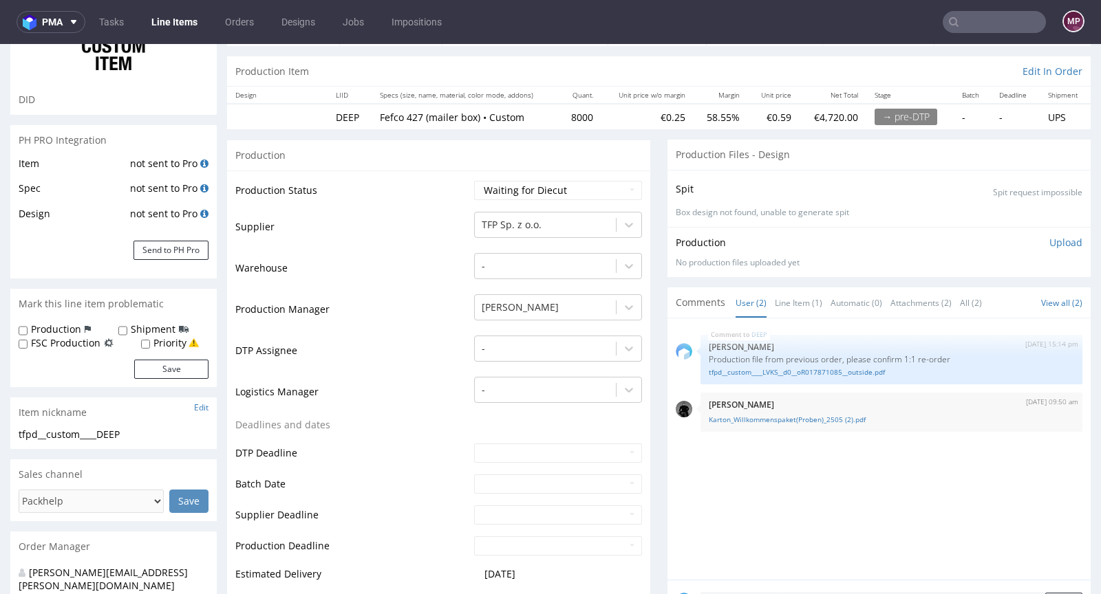
scroll to position [122, 0]
click at [739, 373] on link "tfpd__custom____LVKS__d0__oR017871085__outside.pdf" at bounding box center [891, 374] width 365 height 10
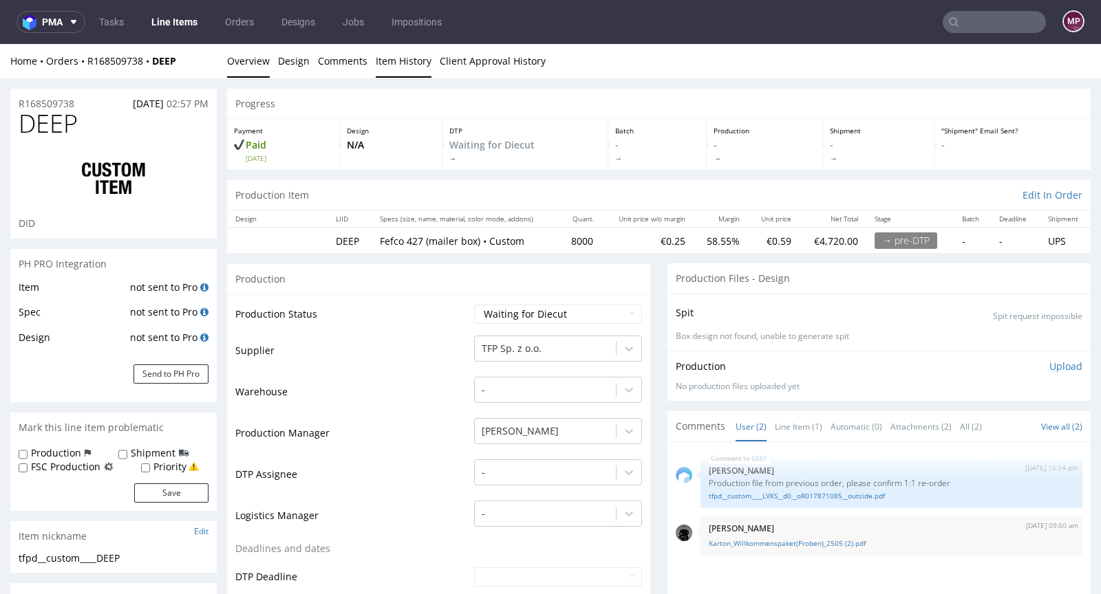
click at [398, 63] on link "Item History" at bounding box center [404, 61] width 56 height 34
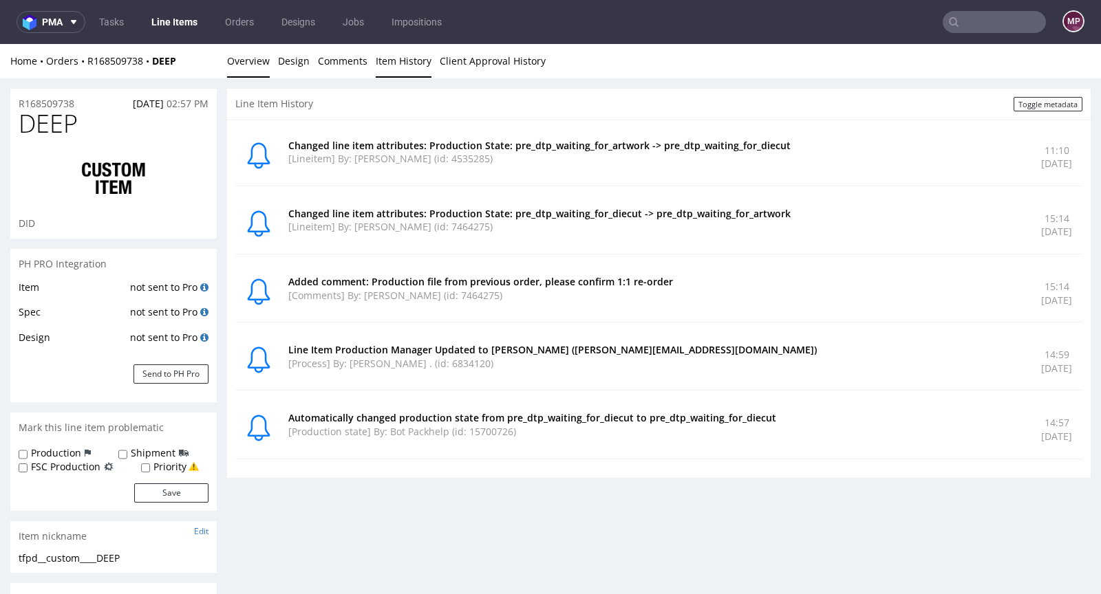
click at [255, 63] on link "Overview" at bounding box center [248, 61] width 43 height 34
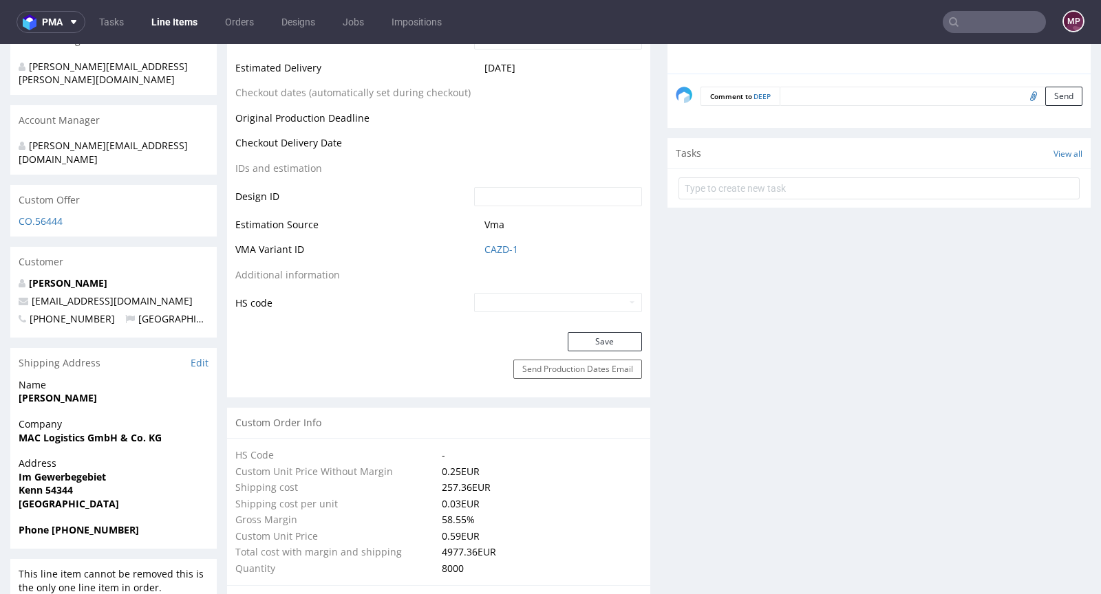
scroll to position [756, 0]
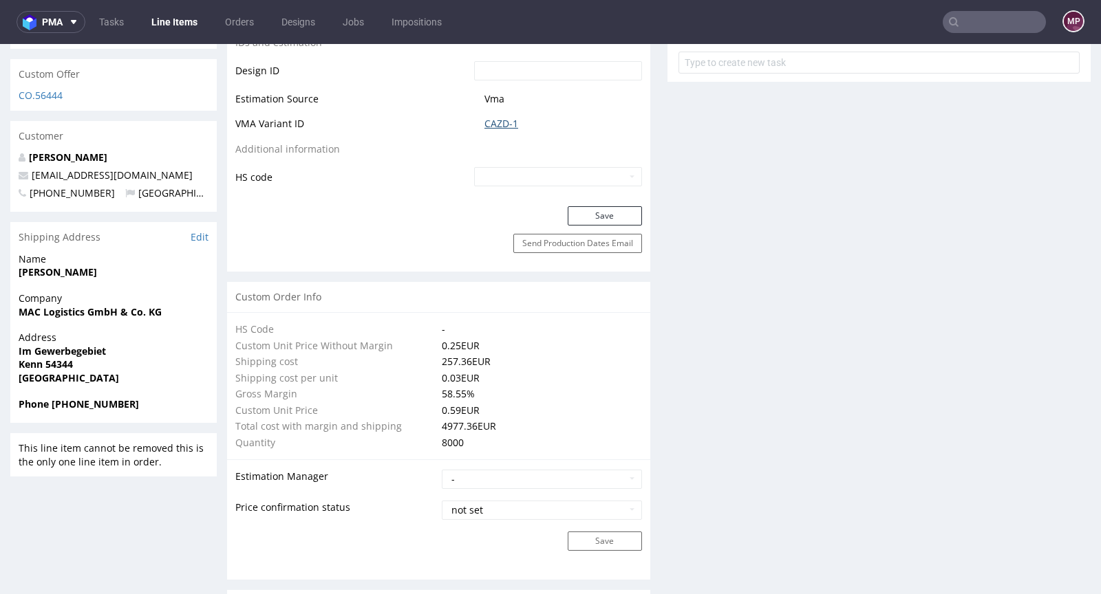
click at [493, 123] on link "CAZD-1" at bounding box center [501, 124] width 34 height 14
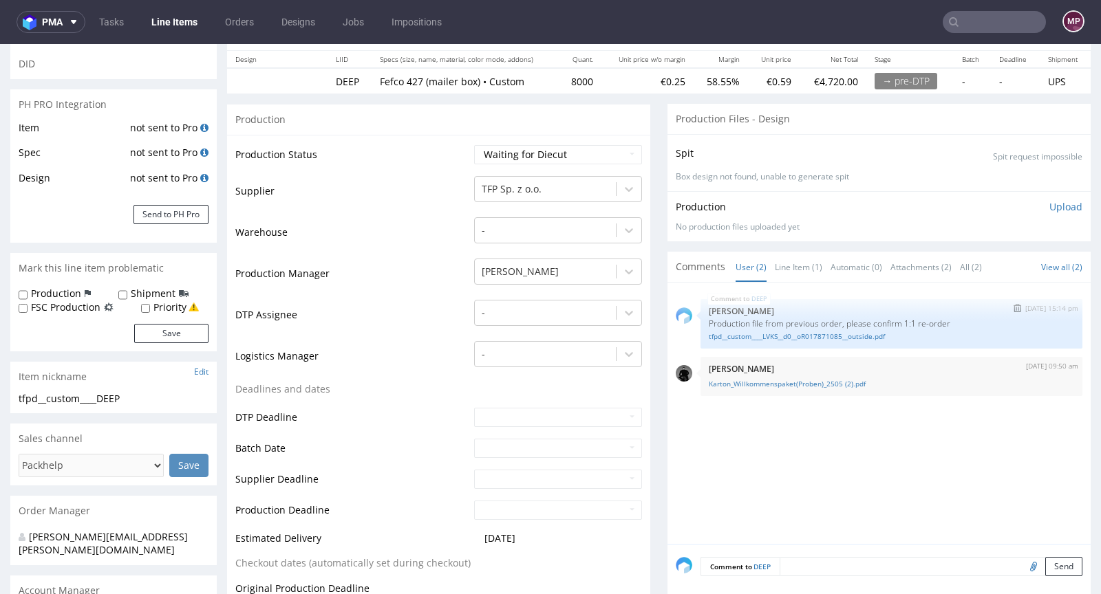
scroll to position [430, 0]
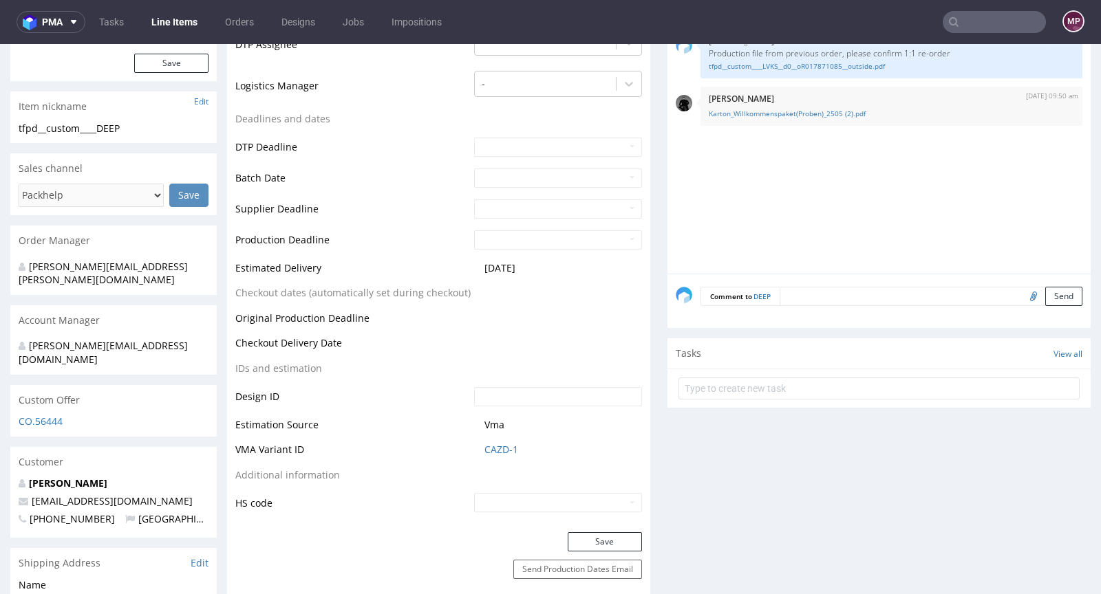
click at [800, 301] on textarea at bounding box center [931, 296] width 303 height 19
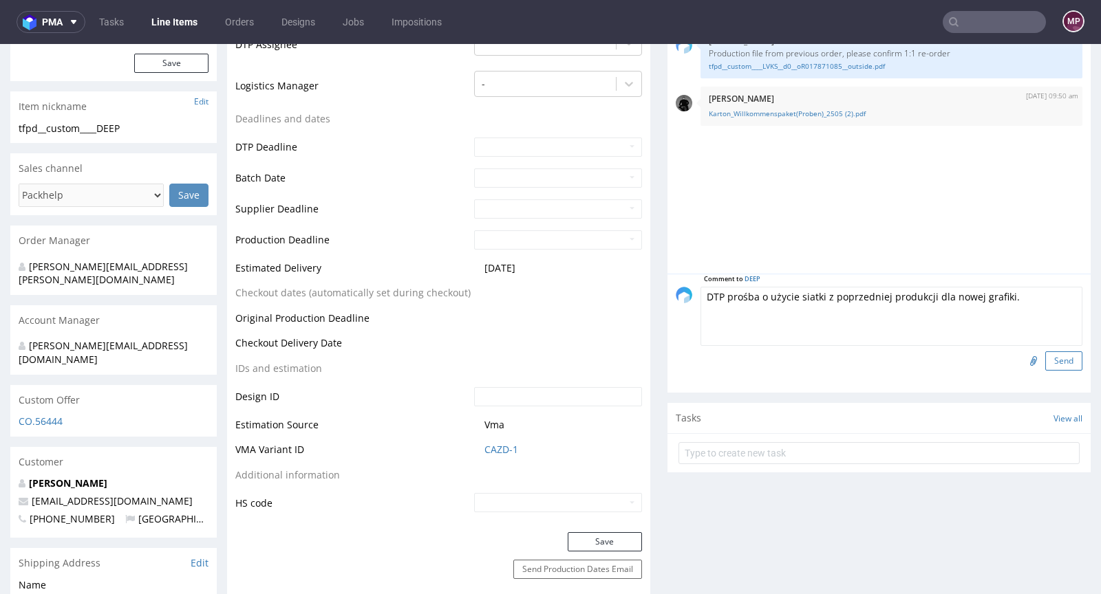
type textarea "DTP prośba o użycie siatki z poprzedniej produkcji dla nowej grafiki."
click at [1045, 365] on button "Send" at bounding box center [1063, 361] width 37 height 19
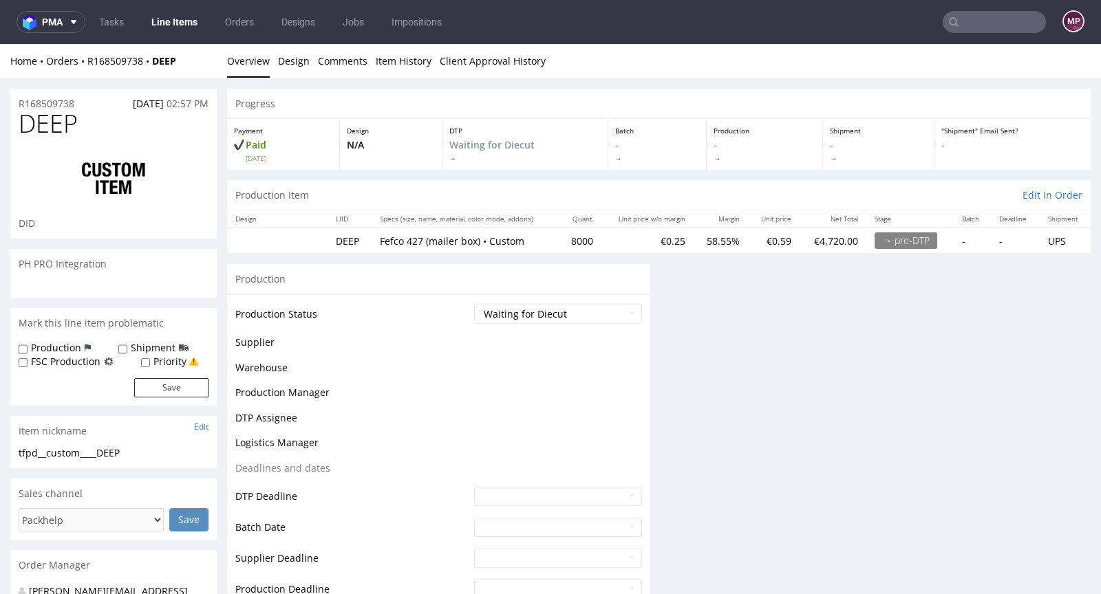
scroll to position [0, 0]
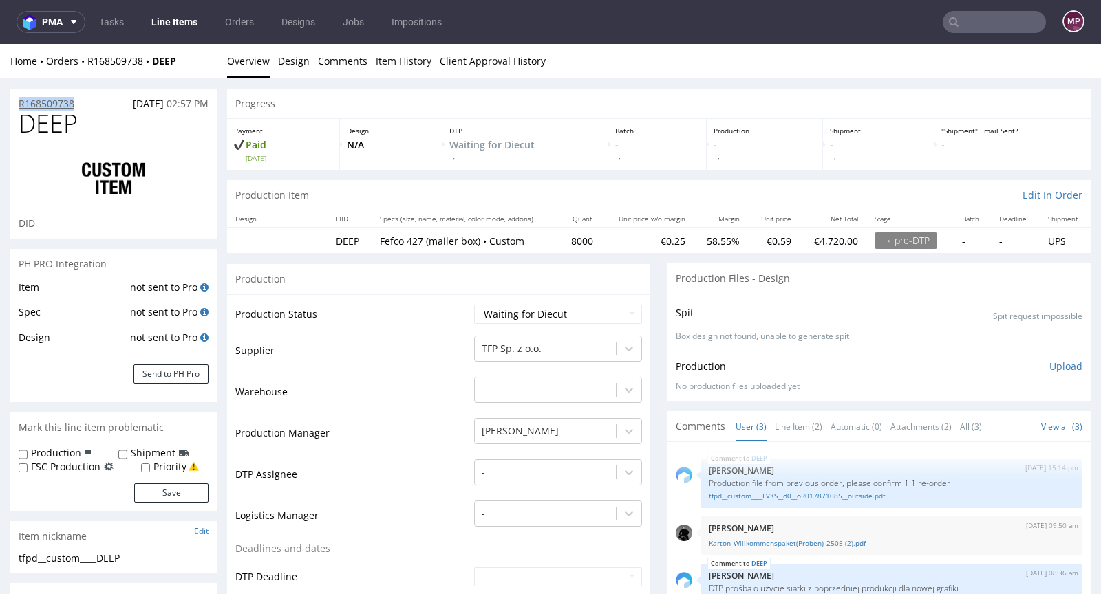
drag, startPoint x: 80, startPoint y: 103, endPoint x: 19, endPoint y: 103, distance: 60.5
click at [19, 103] on div "R168509738 07.08.2025 02:57 PM" at bounding box center [113, 100] width 206 height 22
copy p "R168509738"
click at [539, 319] on select "Waiting for Artwork Waiting for Diecut Waiting for Mockup Waiting for DTP Waiti…" at bounding box center [558, 314] width 168 height 19
select select "dtp_waiting_for_check"
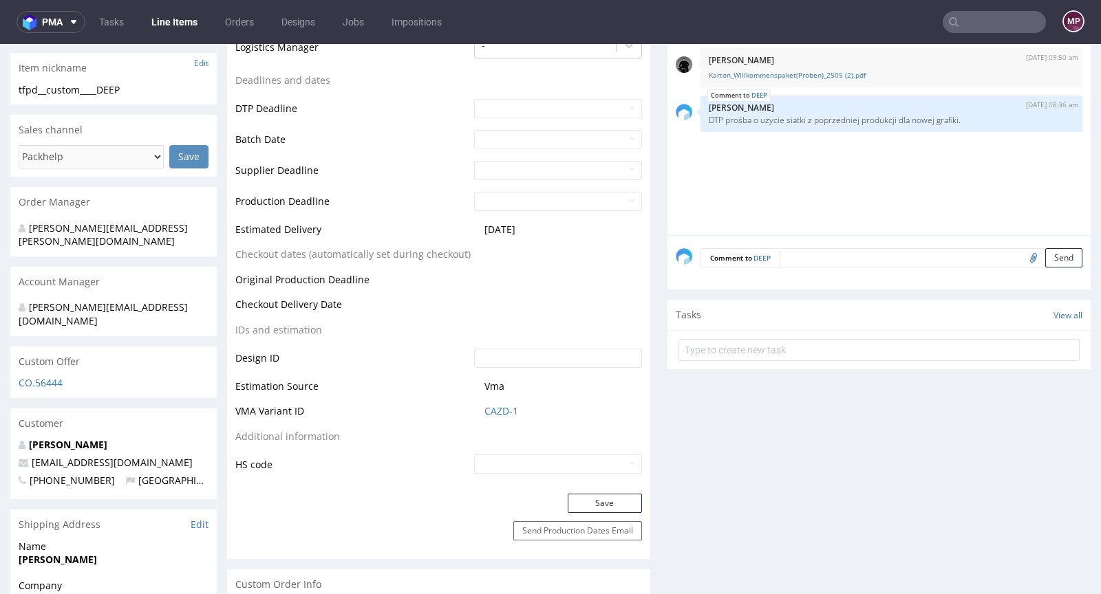
scroll to position [489, 0]
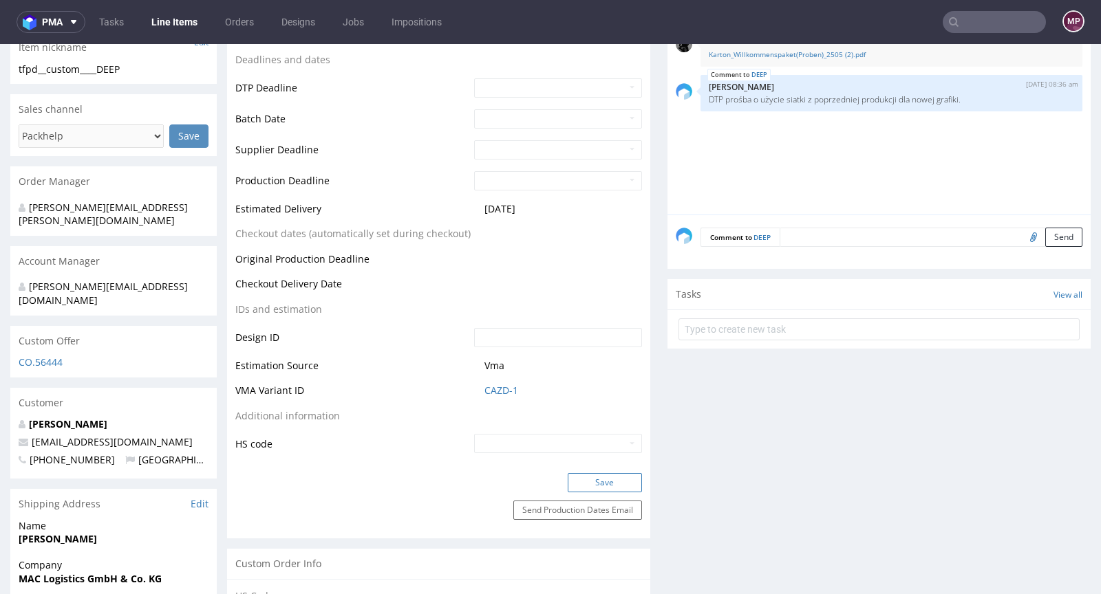
click at [596, 480] on button "Save" at bounding box center [605, 482] width 74 height 19
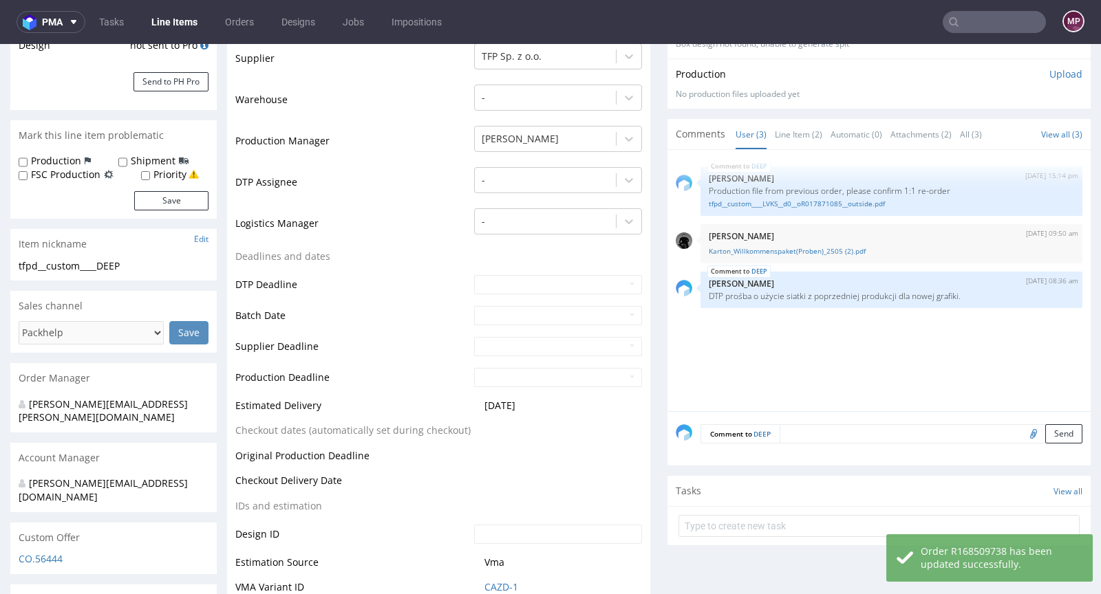
scroll to position [0, 0]
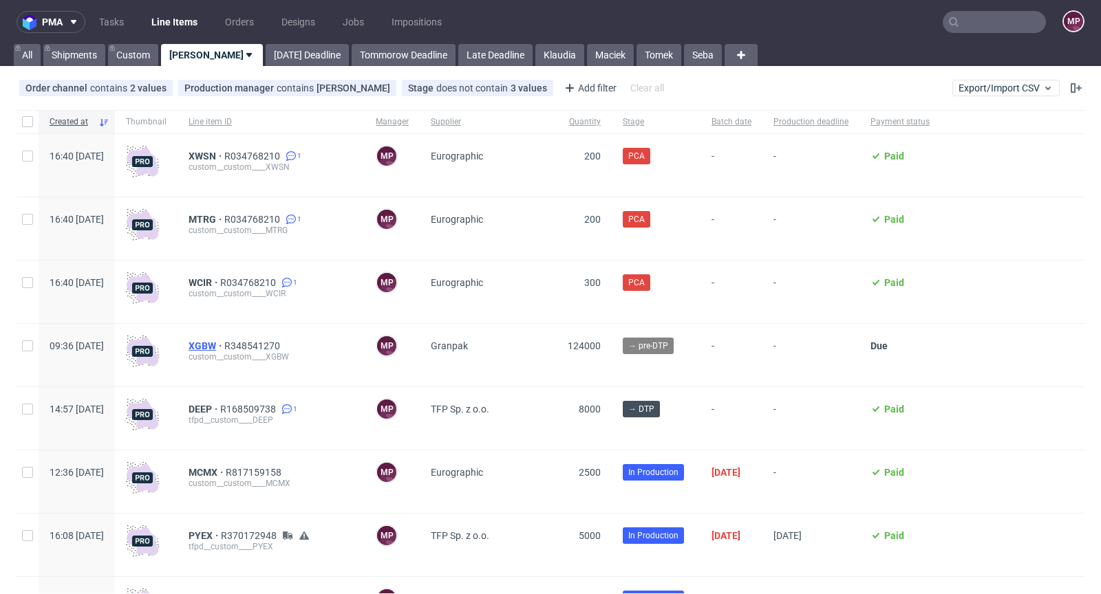
click at [224, 346] on span "XGBW" at bounding box center [207, 346] width 36 height 11
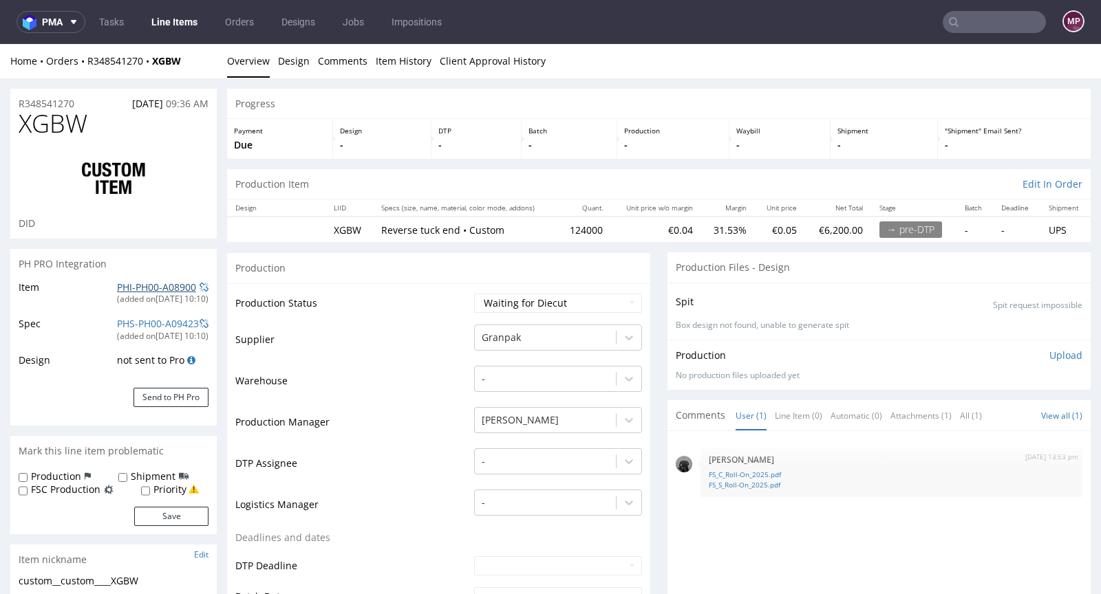
click at [158, 281] on link "PHI-PH00-A08900" at bounding box center [156, 287] width 79 height 13
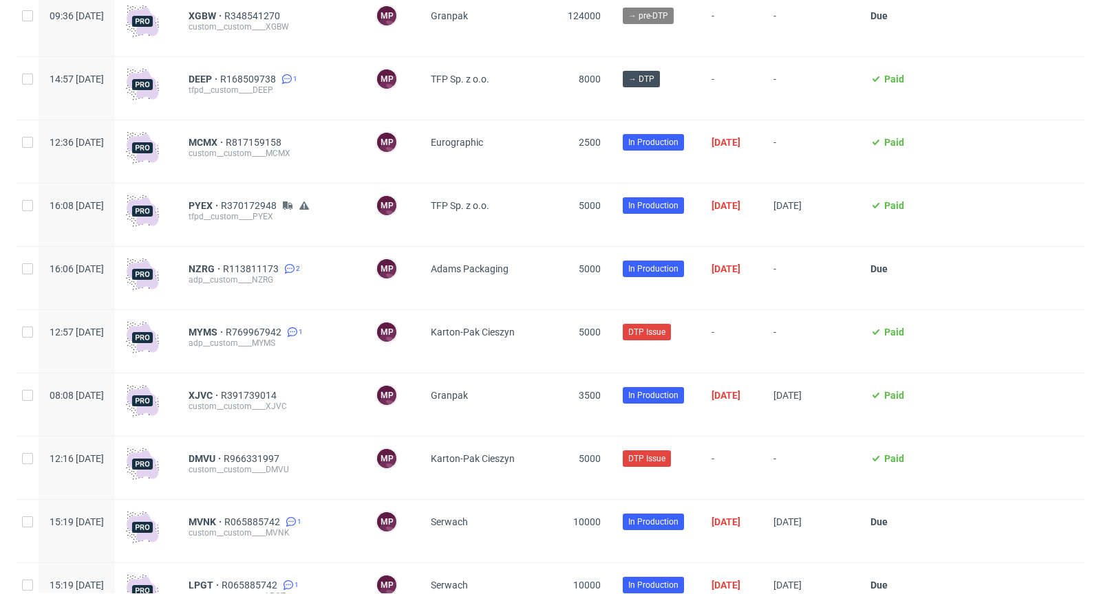
scroll to position [635, 0]
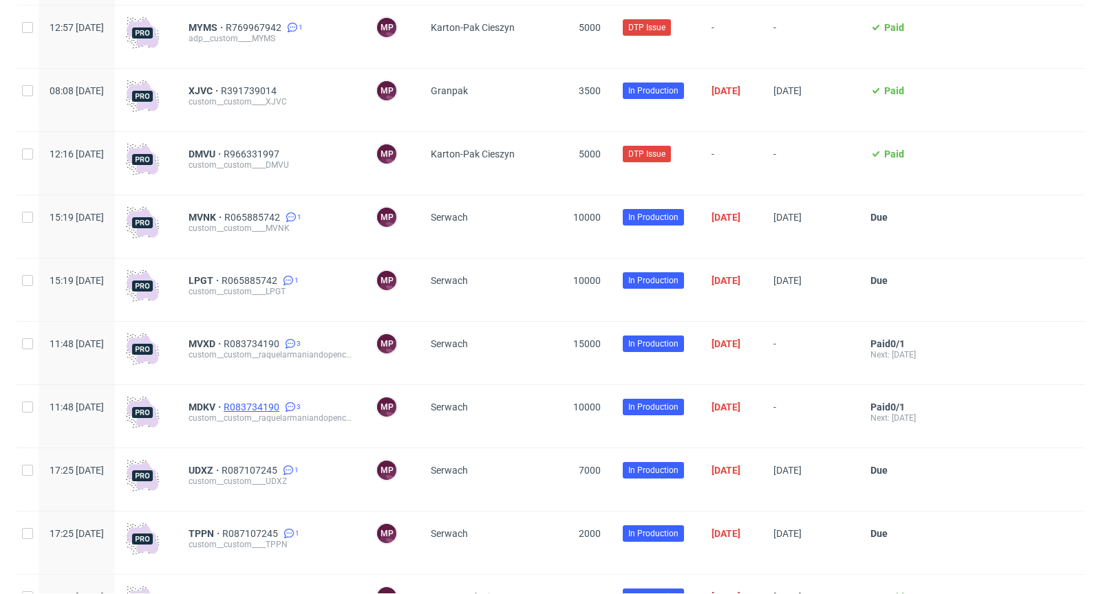
click at [282, 413] on span "R083734190" at bounding box center [253, 407] width 58 height 11
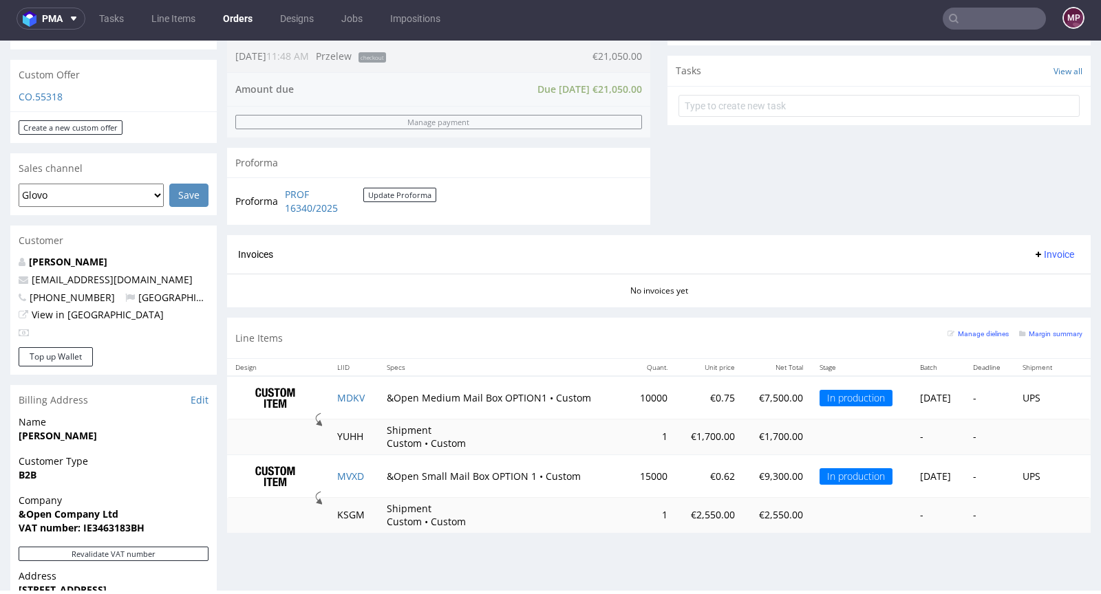
scroll to position [621, 0]
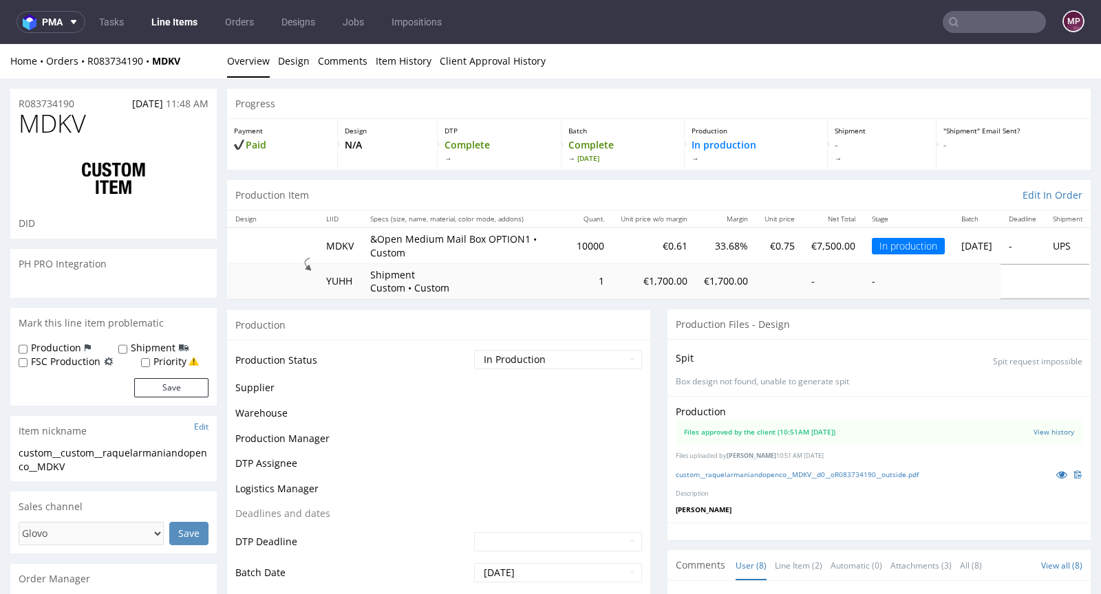
scroll to position [214, 0]
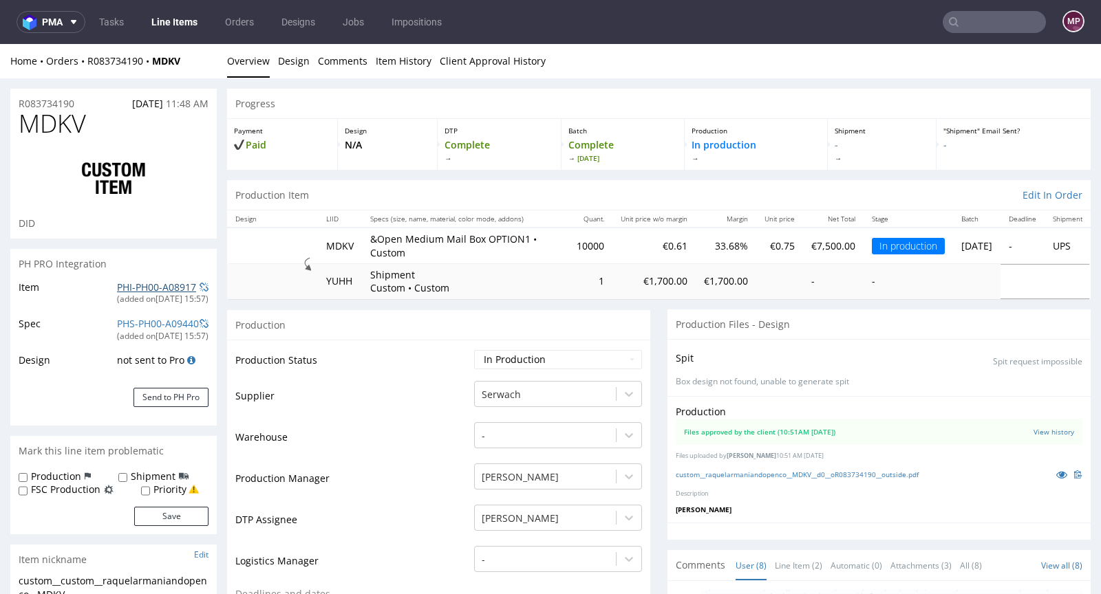
click at [162, 289] on link "PHI-PH00-A08917" at bounding box center [156, 287] width 79 height 13
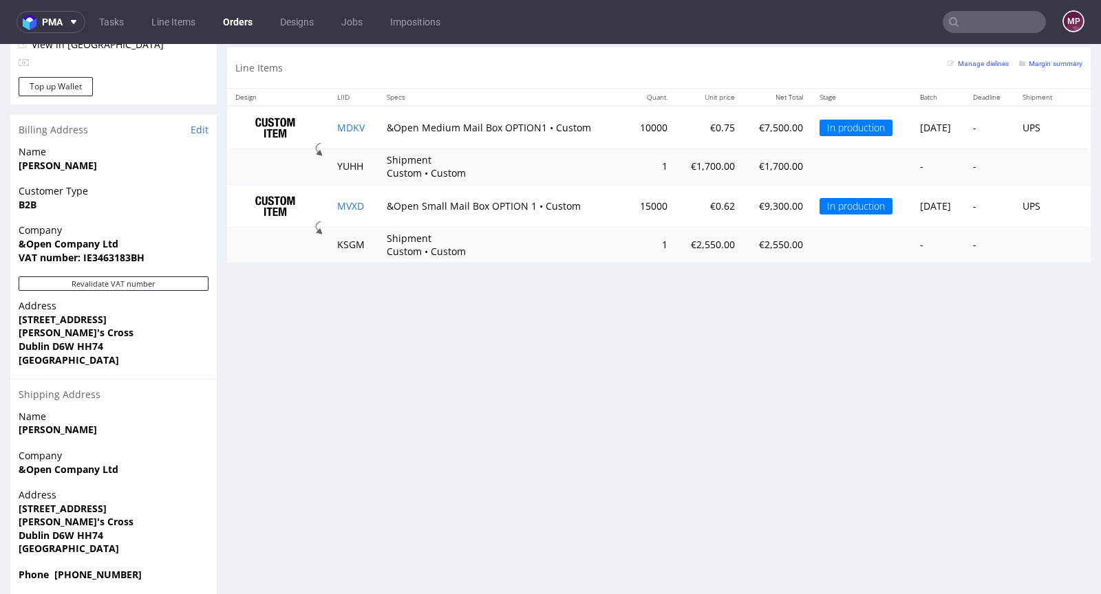
scroll to position [751, 0]
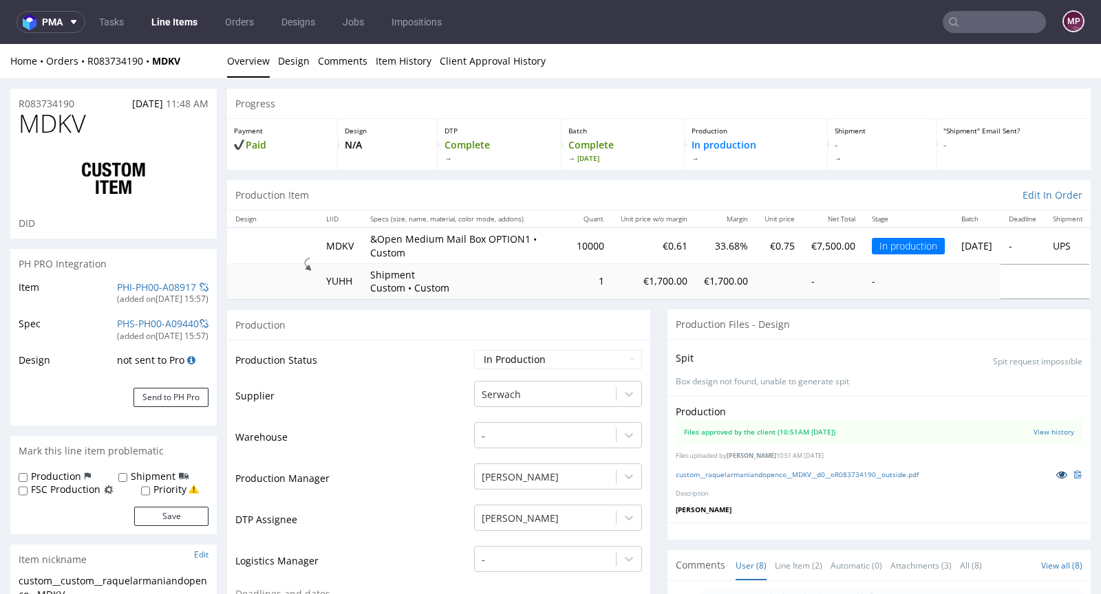
click at [1056, 473] on icon at bounding box center [1061, 475] width 11 height 10
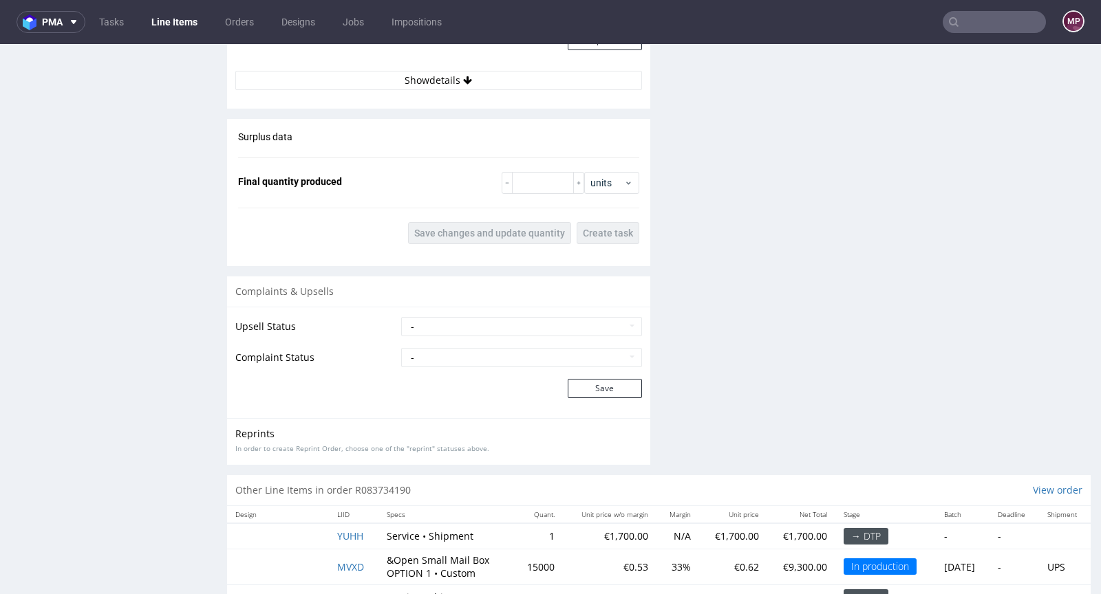
scroll to position [2027, 0]
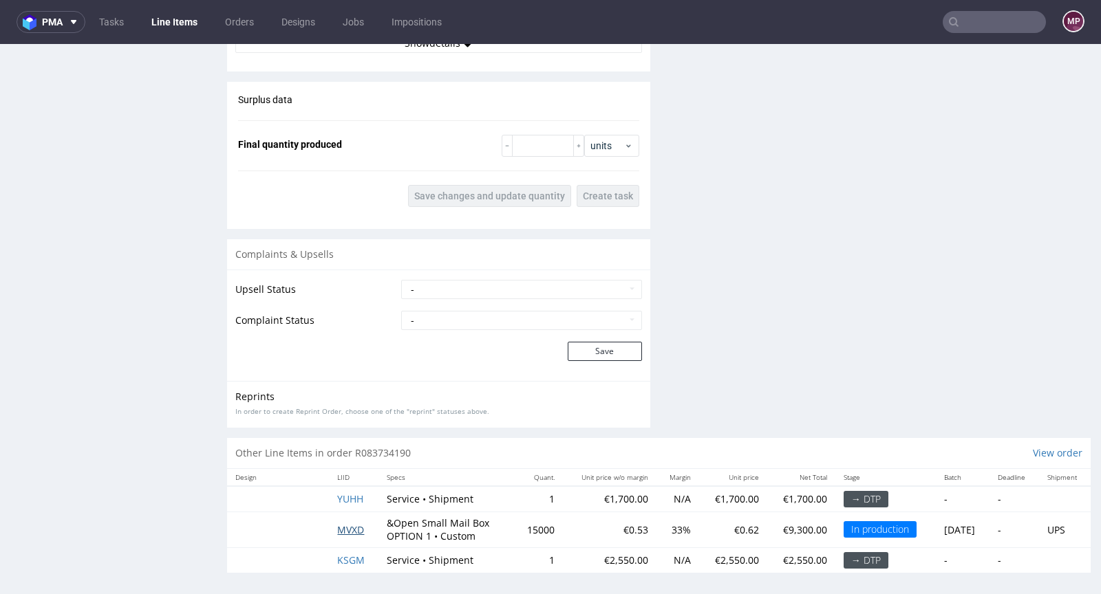
click at [345, 524] on span "MVXD" at bounding box center [350, 530] width 27 height 13
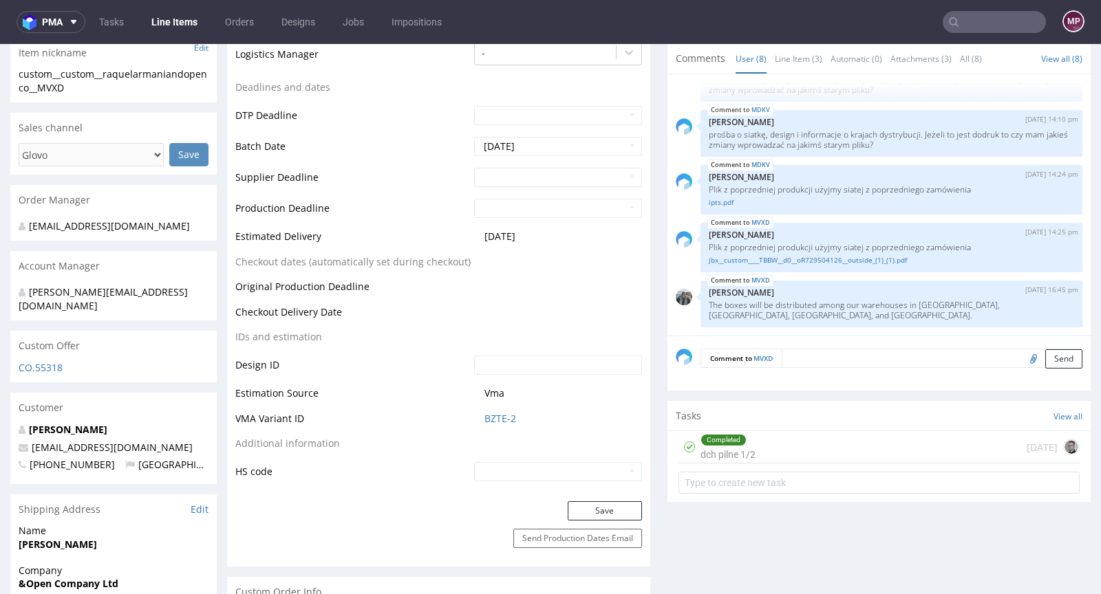
scroll to position [189, 0]
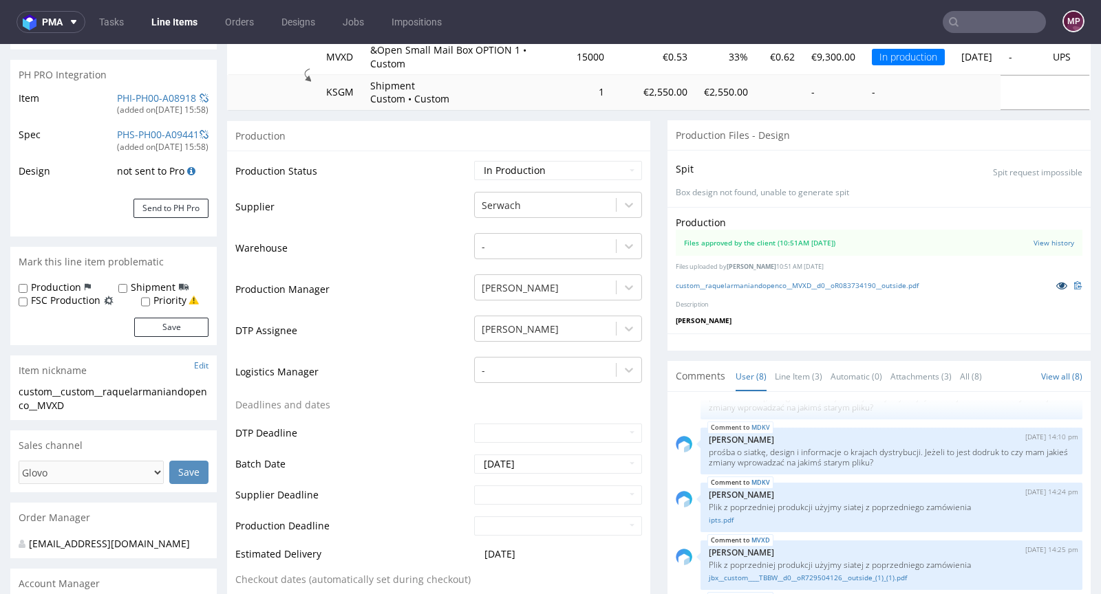
click at [1056, 282] on icon at bounding box center [1061, 286] width 11 height 10
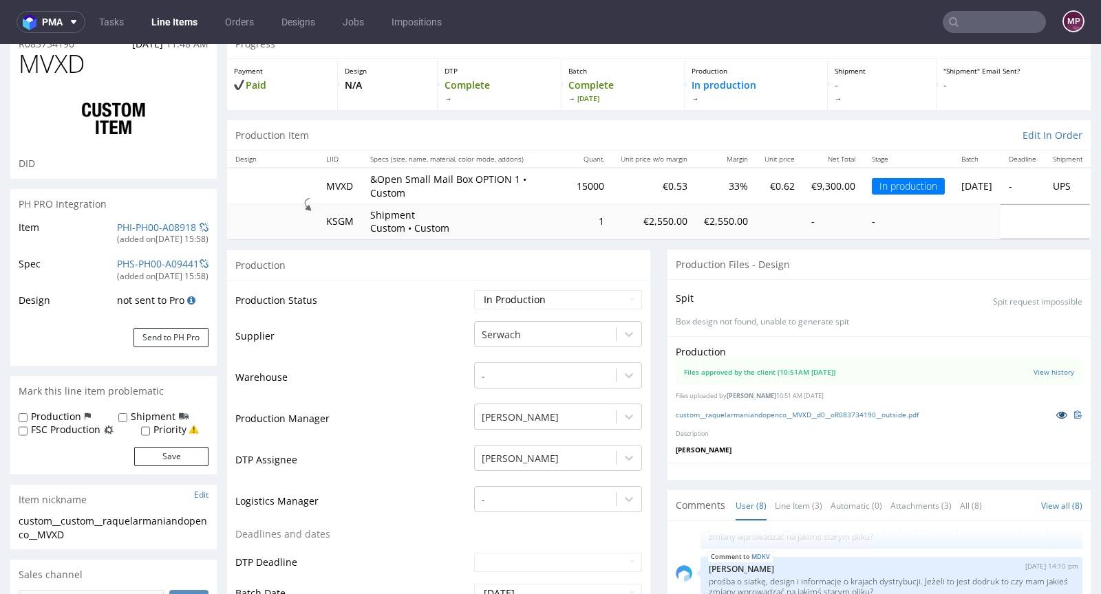
scroll to position [0, 0]
